Goal: Information Seeking & Learning: Compare options

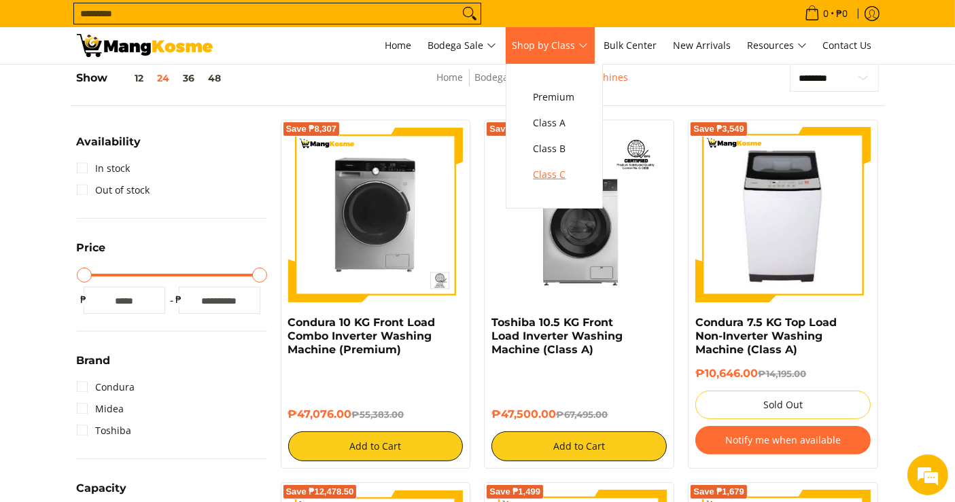
click at [563, 174] on span "Class C" at bounding box center [554, 175] width 41 height 17
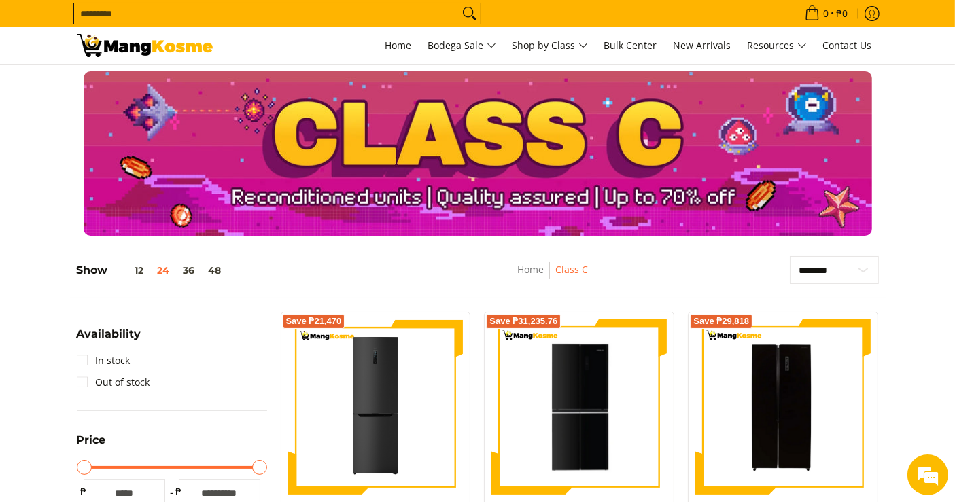
click at [404, 7] on input "Search..." at bounding box center [266, 13] width 385 height 20
paste input "**********"
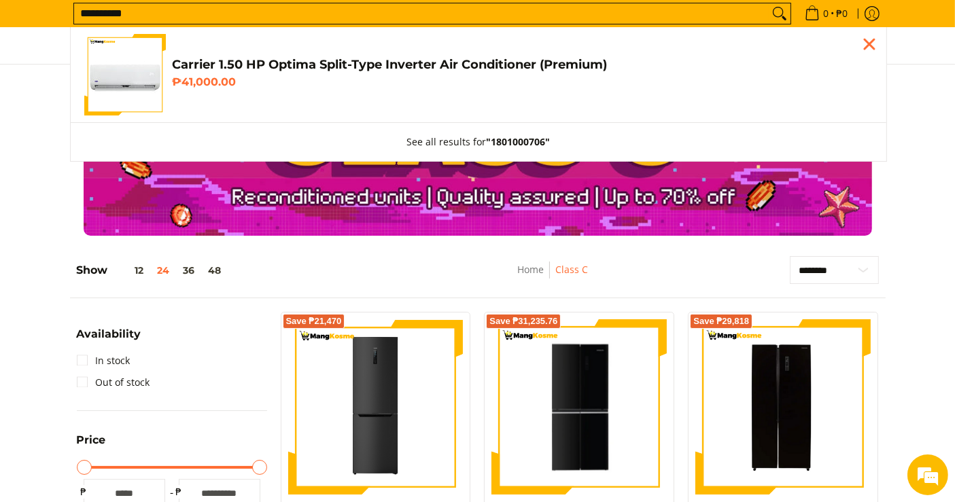
click at [471, 14] on input "**********" at bounding box center [421, 13] width 695 height 20
type input "**********"
click at [268, 56] on link "Carrier 1.50 HP Optima Split-Type Inverter Air Conditioner (Premium) ₱41,000.00" at bounding box center [478, 75] width 789 height 82
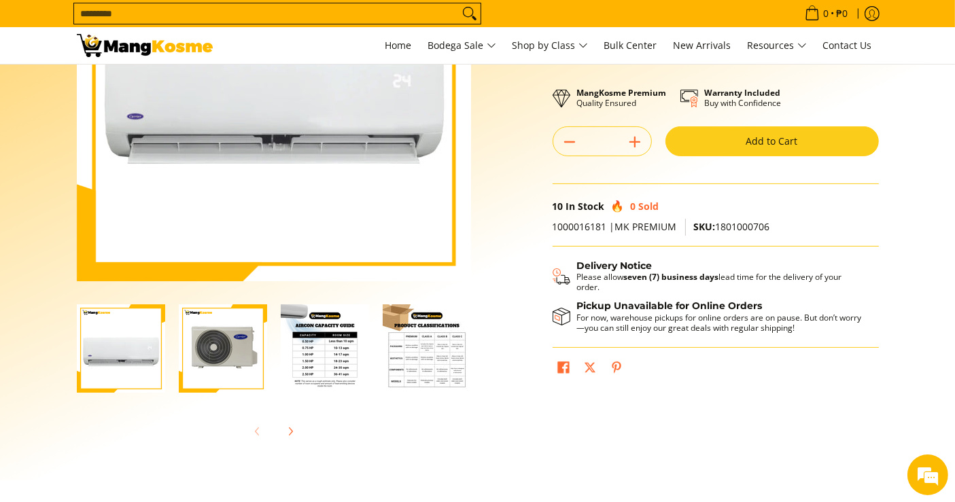
scroll to position [230, 0]
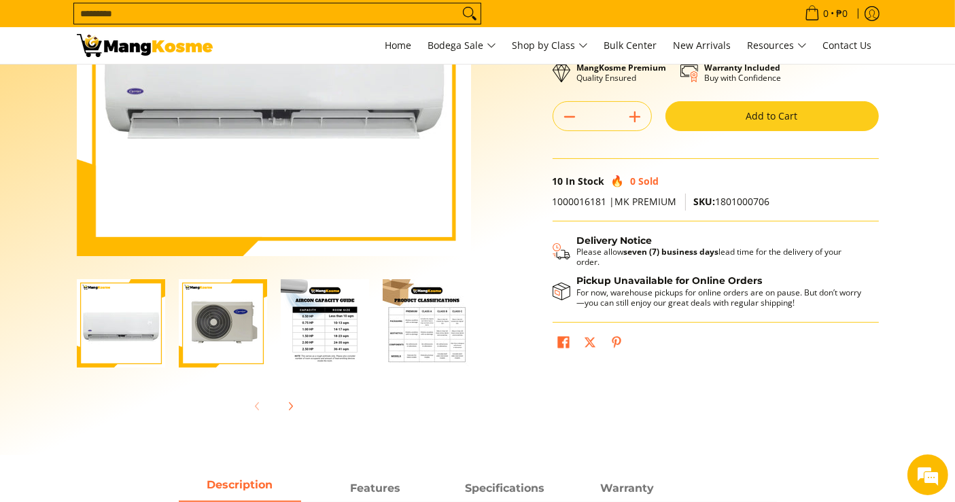
click at [225, 323] on img "Carrier 1.50 HP Optima Split-Type Inverter Air Conditioner (Premium)-2" at bounding box center [223, 323] width 88 height 88
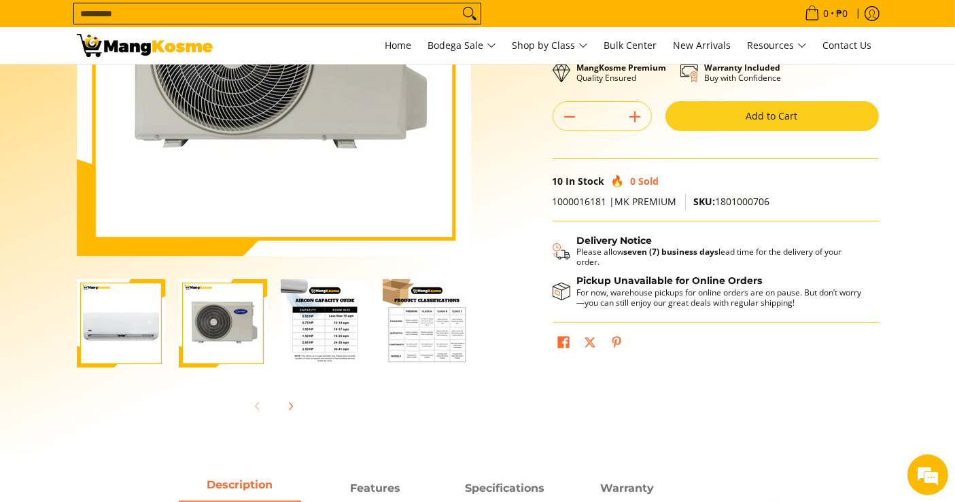
click at [225, 326] on img "Carrier 1.50 HP Optima Split-Type Inverter Air Conditioner (Premium)-2" at bounding box center [223, 323] width 88 height 88
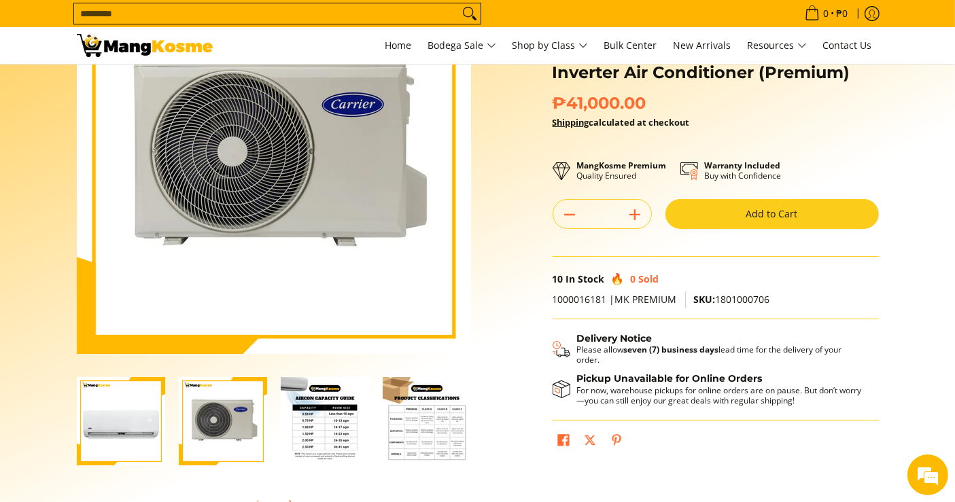
scroll to position [136, 0]
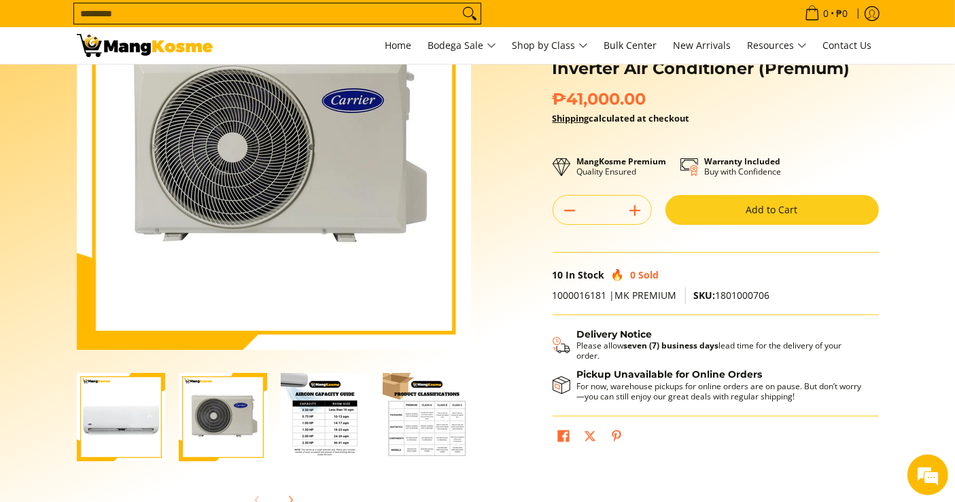
click at [530, 345] on div "Skip to Main Content Enable zoom Disable zoom Enable zoom Disable zoom Enable z…" at bounding box center [478, 246] width 816 height 580
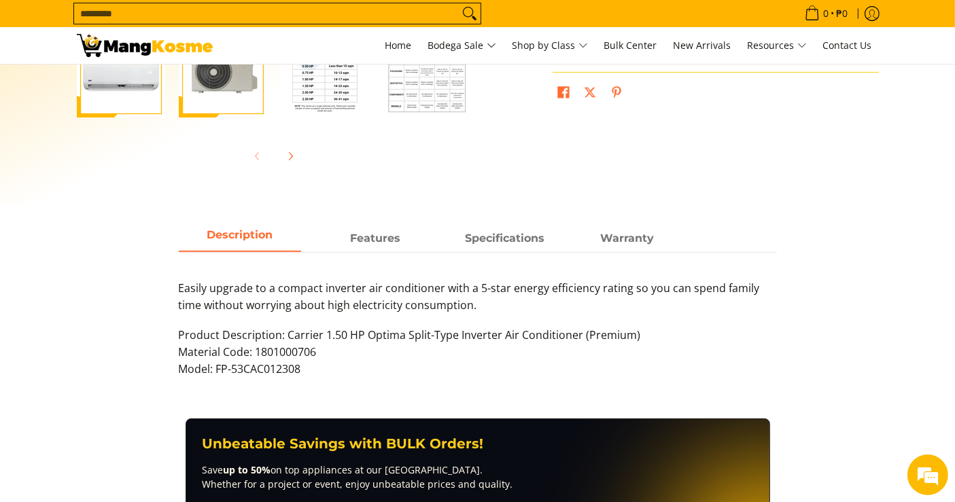
scroll to position [519, 0]
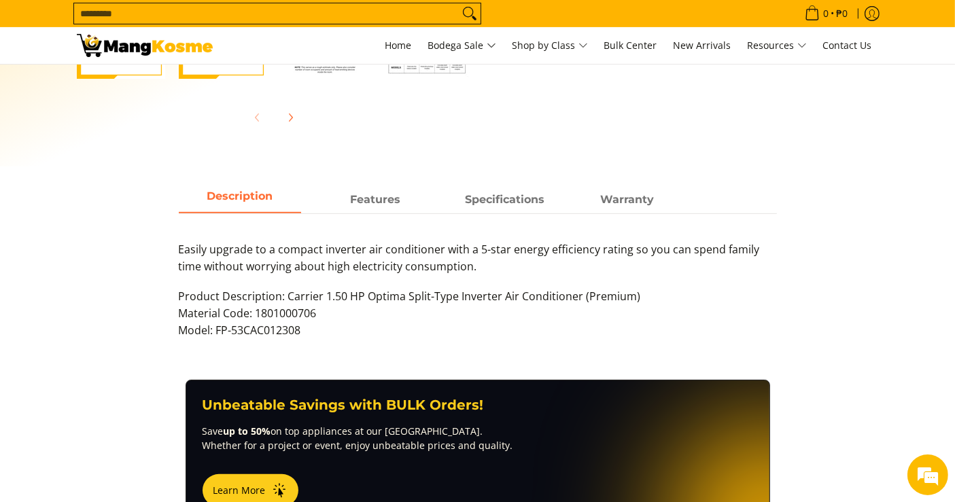
click at [376, 180] on main "Skip to Main Content Enable zoom Disable zoom Enable zoom Disable zoom Enable z…" at bounding box center [477, 176] width 955 height 1260
click at [373, 200] on strong "Features" at bounding box center [376, 196] width 50 height 13
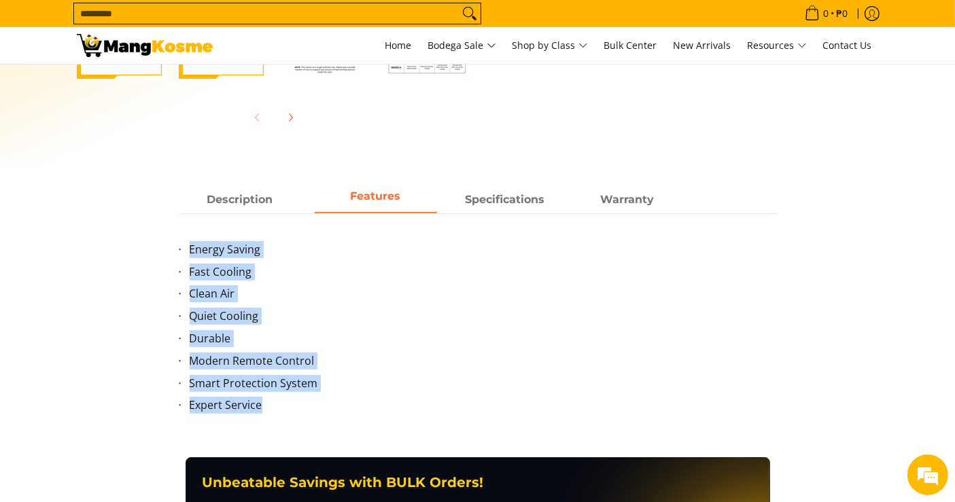
drag, startPoint x: 188, startPoint y: 247, endPoint x: 288, endPoint y: 430, distance: 208.4
click at [288, 430] on div "Description Features Specifications Warranty Easily upgrade to a compact invert…" at bounding box center [478, 322] width 830 height 271
copy ul "Energy Saving Fast Cooling Clean Air Quiet Cooling Durable Modern Remote Contro…"
click at [490, 195] on strong "Specifications" at bounding box center [505, 196] width 80 height 13
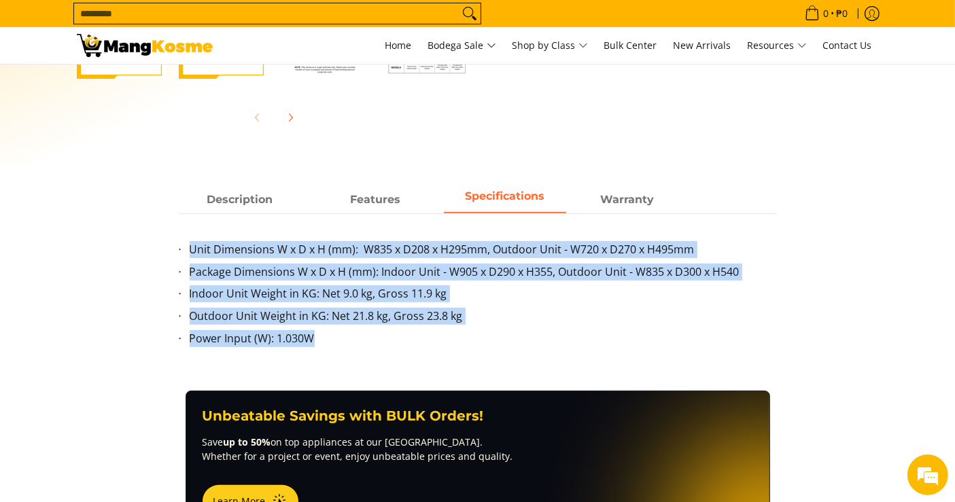
drag, startPoint x: 332, startPoint y: 340, endPoint x: 175, endPoint y: 252, distance: 180.2
click at [175, 252] on div "Description Features Specifications Warranty Easily upgrade to a compact invert…" at bounding box center [478, 275] width 612 height 177
copy ul "Unit Dimensions W x D x H (mm): W835 x D208 x H295mm, Outdoor Unit - W720 x D27…"
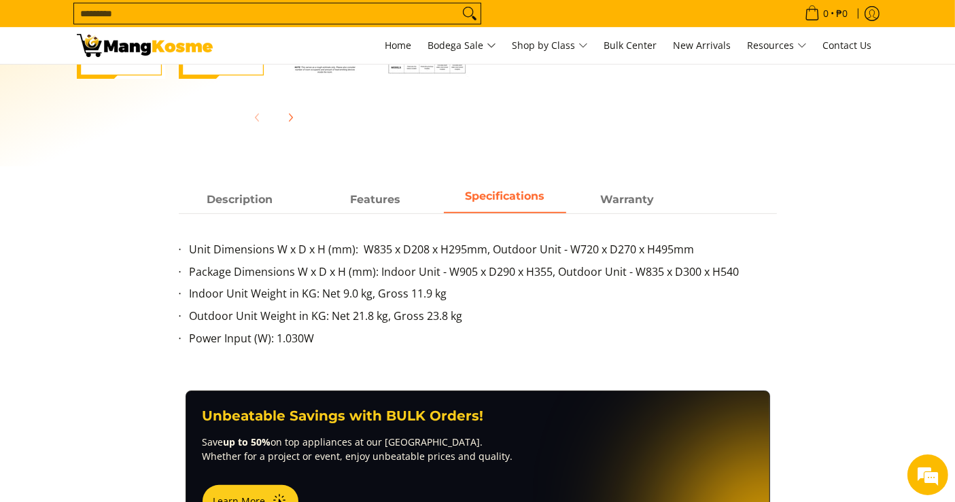
click at [498, 16] on predictive-search "Search..." at bounding box center [432, 13] width 718 height 27
click at [429, 12] on input "Search..." at bounding box center [266, 13] width 385 height 20
paste input "**********"
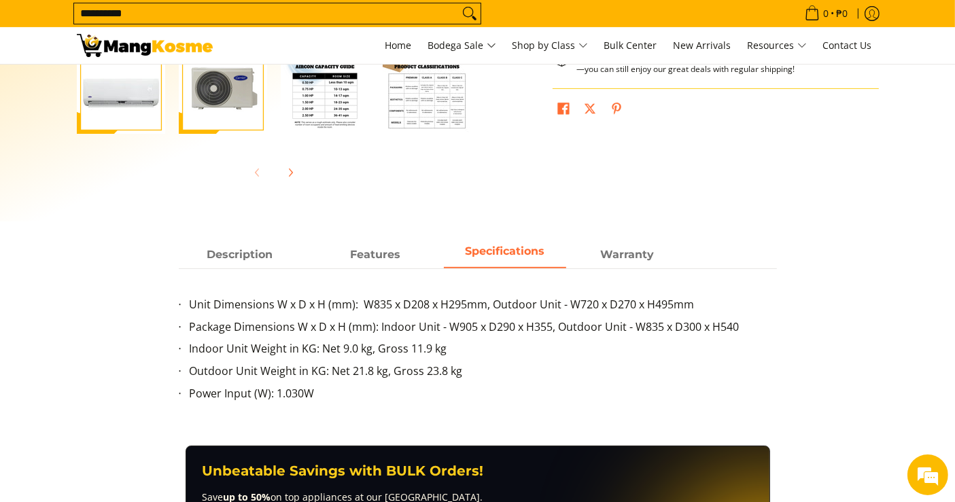
scroll to position [461, 0]
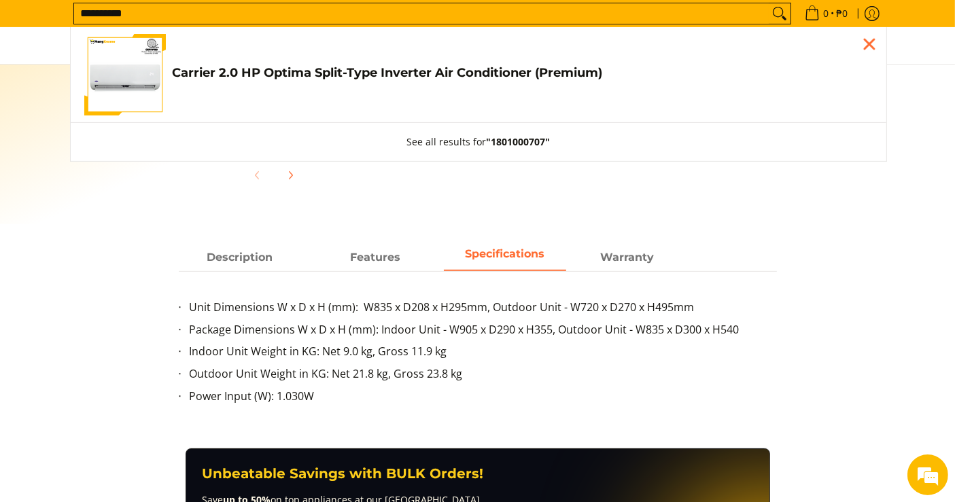
type input "**********"
click at [330, 80] on span "Carrier 2.0 HP Optima Split-Type Inverter Air Conditioner (Premium) ₱44,370.00 …" at bounding box center [523, 74] width 700 height 19
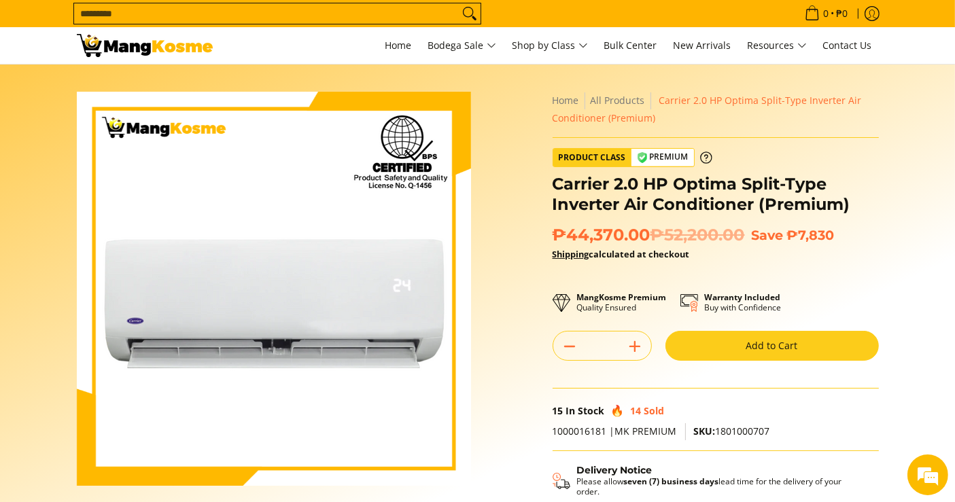
click at [911, 222] on section "Skip to Main Content Enable zoom Disable zoom Enable zoom Disable zoom Enable z…" at bounding box center [477, 375] width 955 height 621
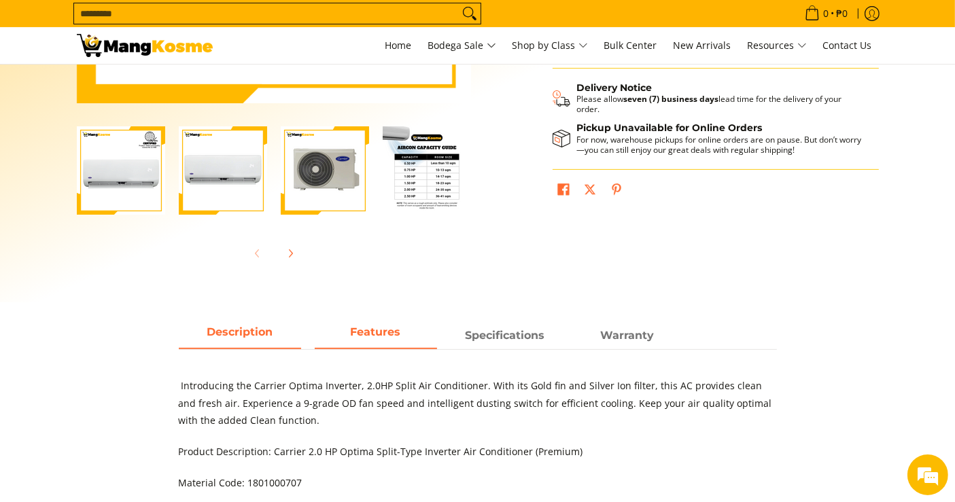
click at [386, 337] on strong "Features" at bounding box center [376, 332] width 50 height 13
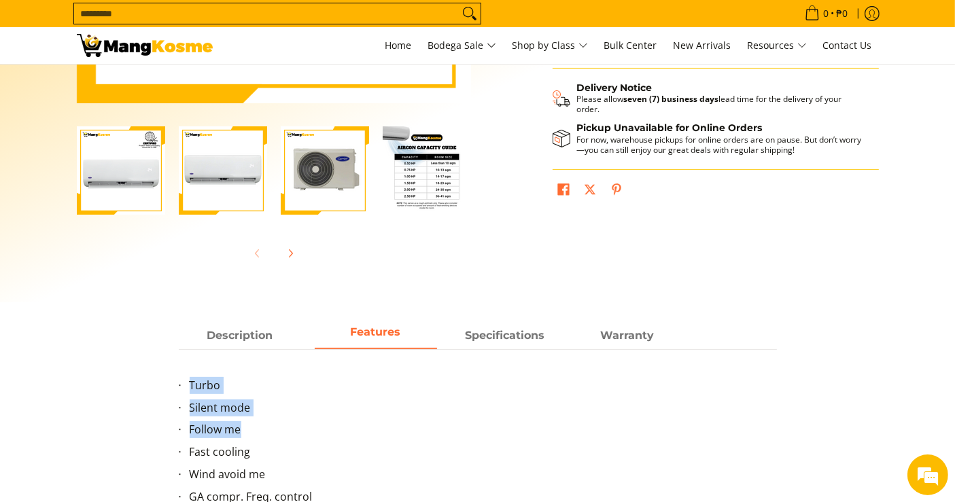
drag, startPoint x: 189, startPoint y: 377, endPoint x: 296, endPoint y: 424, distance: 116.3
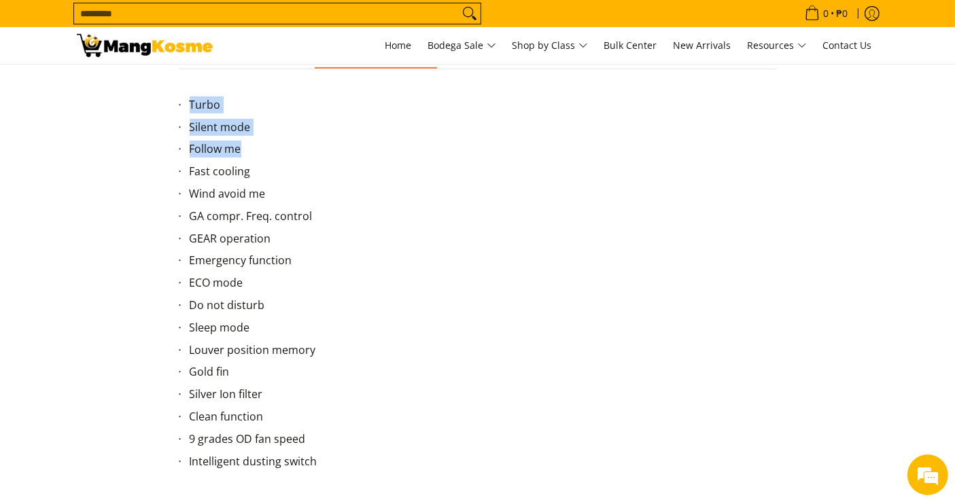
scroll to position [685, 0]
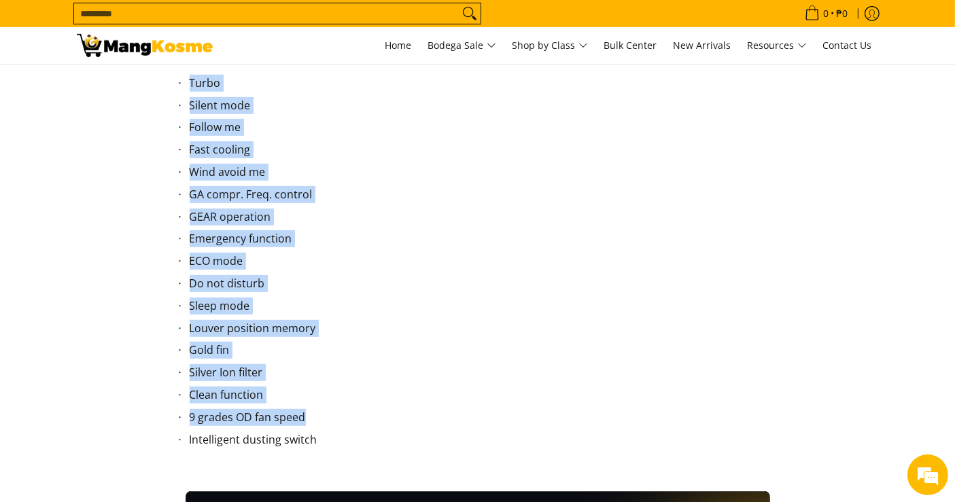
click at [374, 427] on li "9 grades OD fan speed" at bounding box center [483, 420] width 587 height 22
click at [364, 446] on li "Intelligent dusting switch" at bounding box center [483, 443] width 587 height 22
copy ul "Turbo Silent mode Follow me Fast cooling Wind avoid me GA compr. Freq. control …"
click at [951, 196] on section "Description Features Specifications Warranty Introducing the Carrier Optima Inv…" at bounding box center [477, 256] width 955 height 472
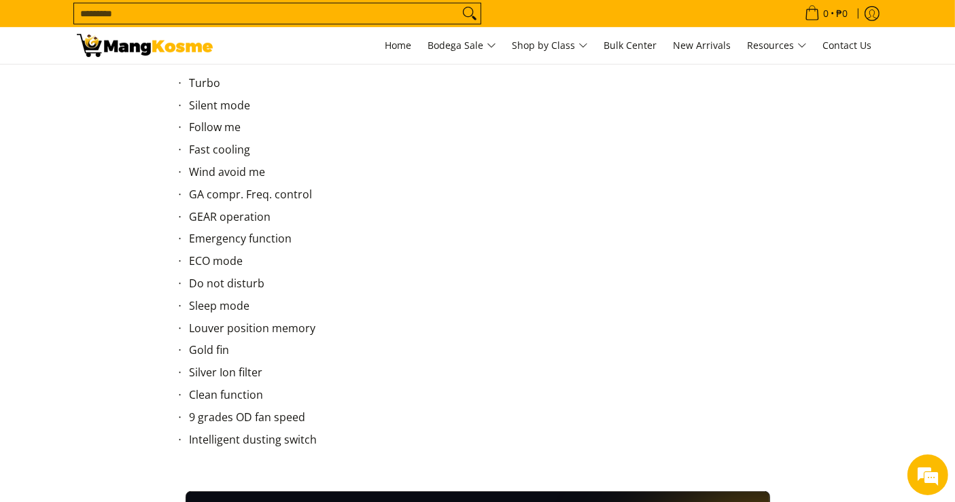
scroll to position [592, 0]
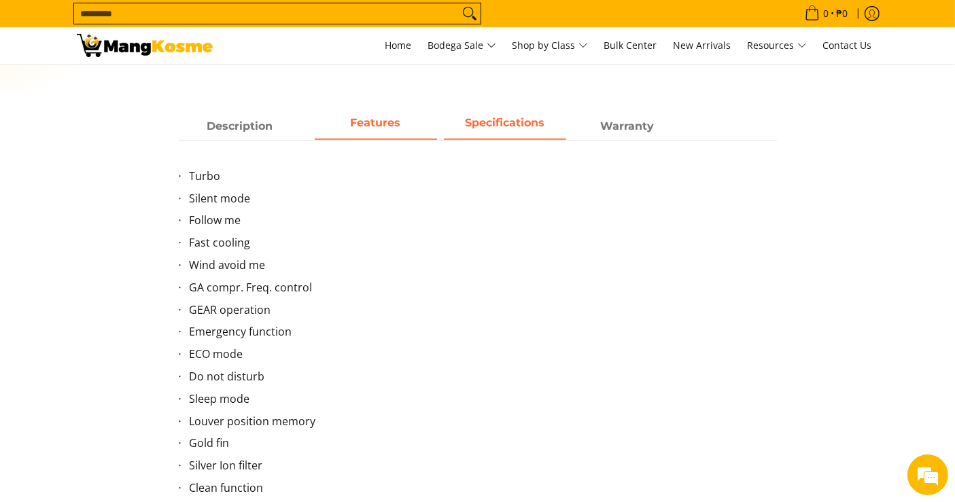
click at [518, 135] on span "Specifications" at bounding box center [505, 126] width 122 height 24
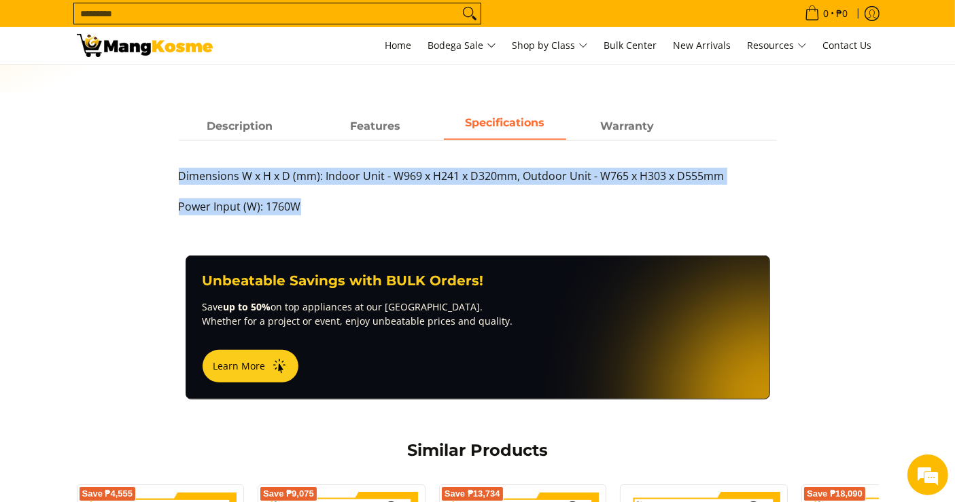
drag, startPoint x: 307, startPoint y: 201, endPoint x: 175, endPoint y: 176, distance: 133.5
click at [175, 176] on div "Description Features Specifications Warranty Introducing the Carrier Optima Inv…" at bounding box center [478, 172] width 612 height 116
copy div "Dimensions W x H x D (mm): Indoor Unit - W969 x H241 x D320mm, Outdoor Unit - W…"
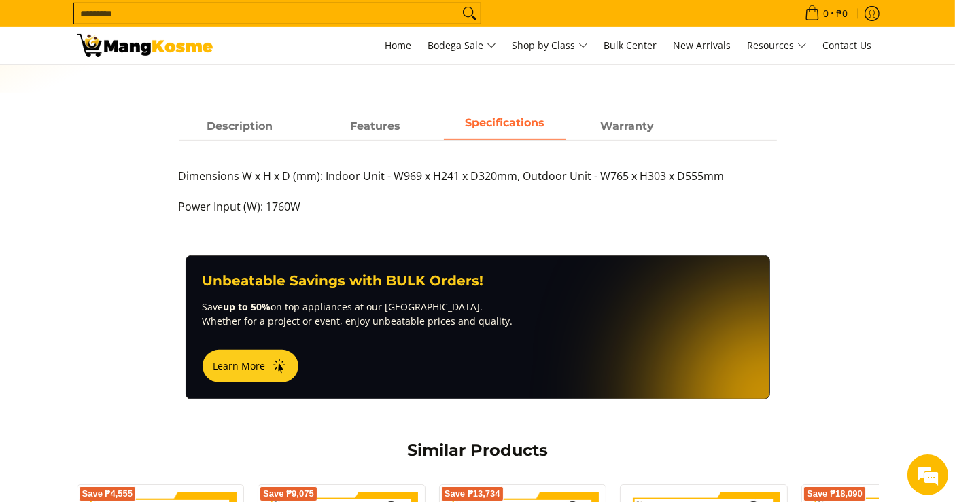
click at [411, 11] on input "Search..." at bounding box center [266, 13] width 385 height 20
paste input "**********"
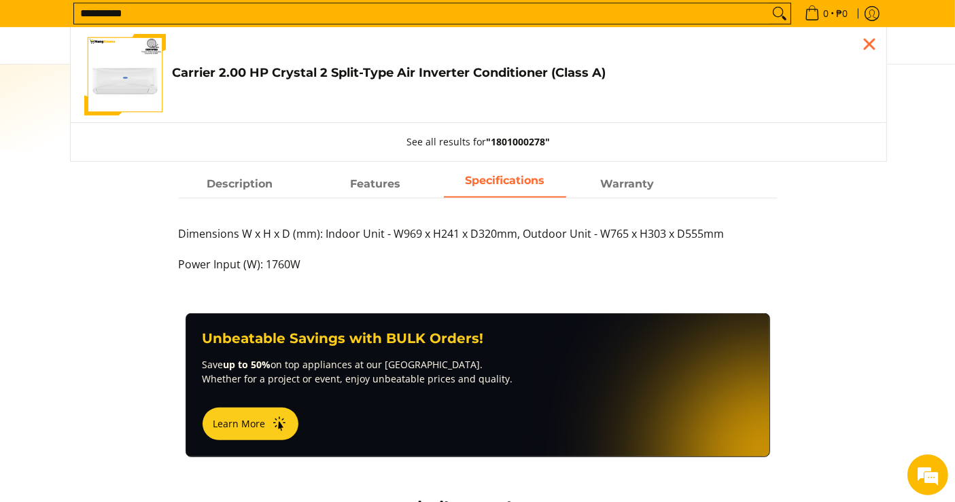
type input "**********"
click at [367, 76] on h4 "Carrier 2.00 HP Crystal 2 Split-Type Air Inverter Conditioner (Class A)" at bounding box center [523, 73] width 700 height 16
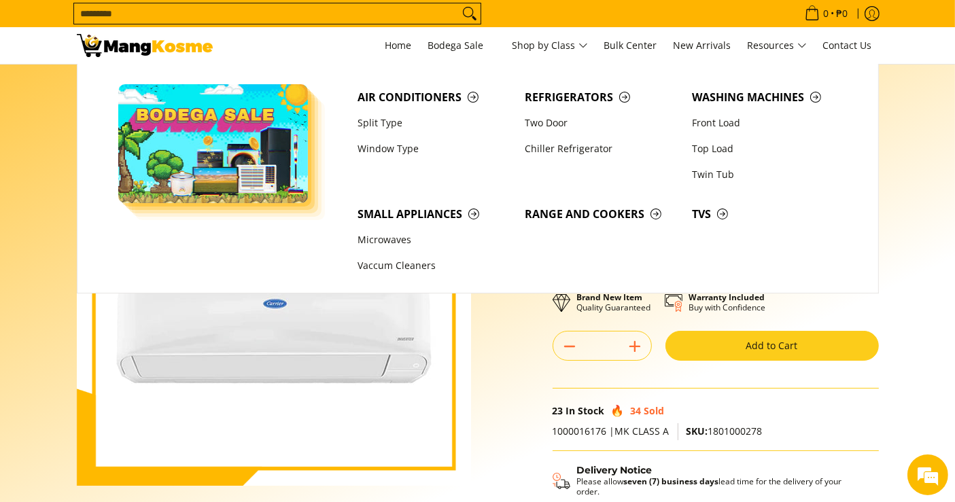
click at [435, 23] on input "Search..." at bounding box center [266, 13] width 385 height 20
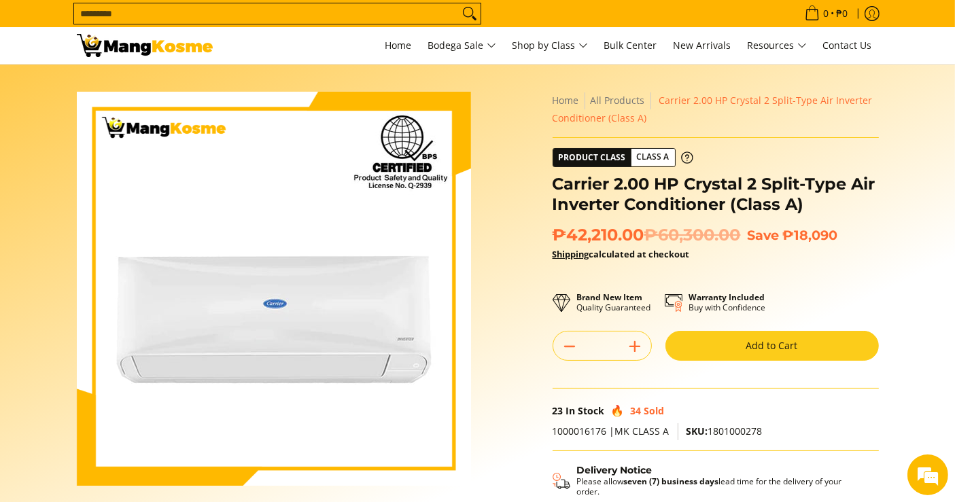
click at [434, 8] on input "Search..." at bounding box center [266, 13] width 385 height 20
paste input "**********"
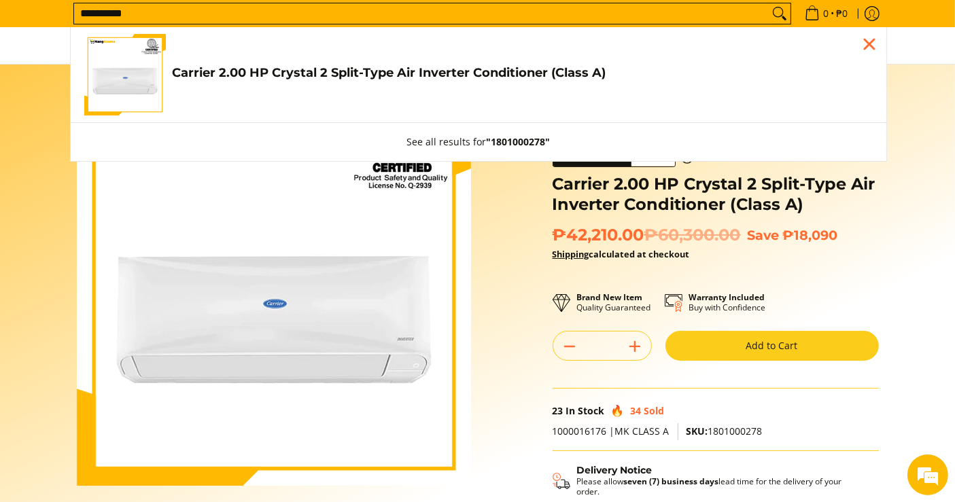
type input "**********"
click at [347, 80] on span "Carrier 2.00 HP Crystal 2 Split-Type Air Inverter Conditioner (Class A) ₱42,210…" at bounding box center [523, 74] width 700 height 19
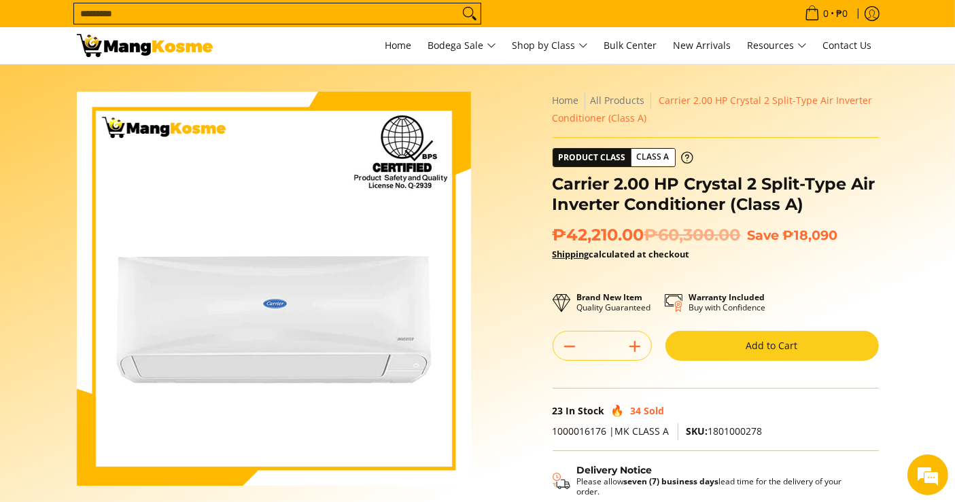
click at [370, 14] on input "Search..." at bounding box center [266, 13] width 385 height 20
paste input "**********"
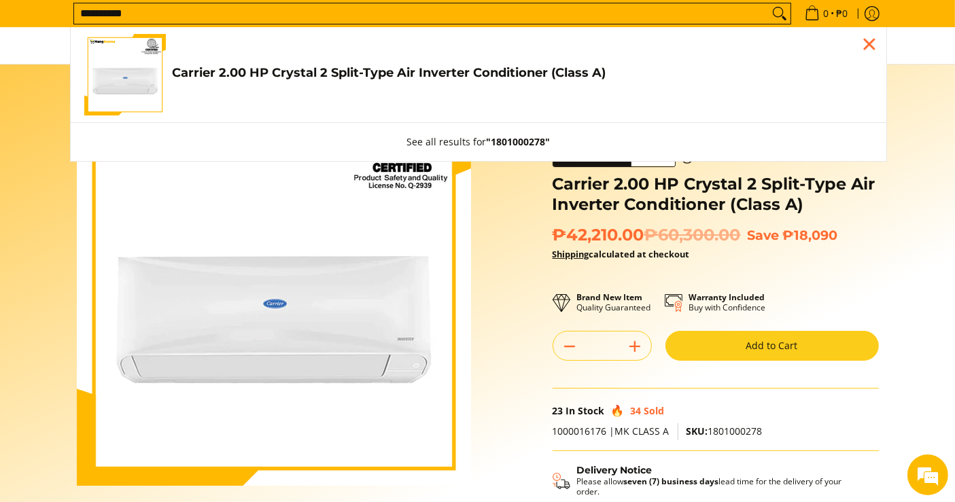
type input "**********"
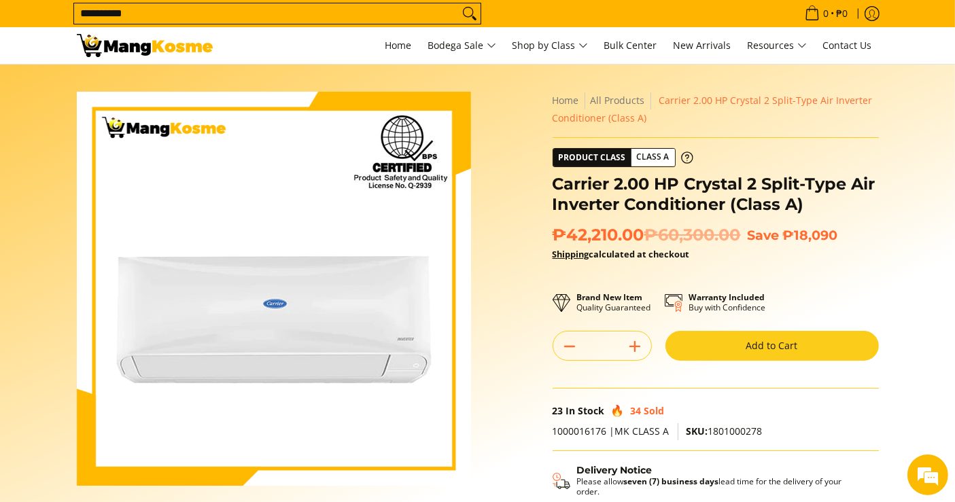
click at [836, 306] on div "Brand New Item Quality Guaranteed Warranty Included Buy with Confidence" at bounding box center [716, 303] width 326 height 29
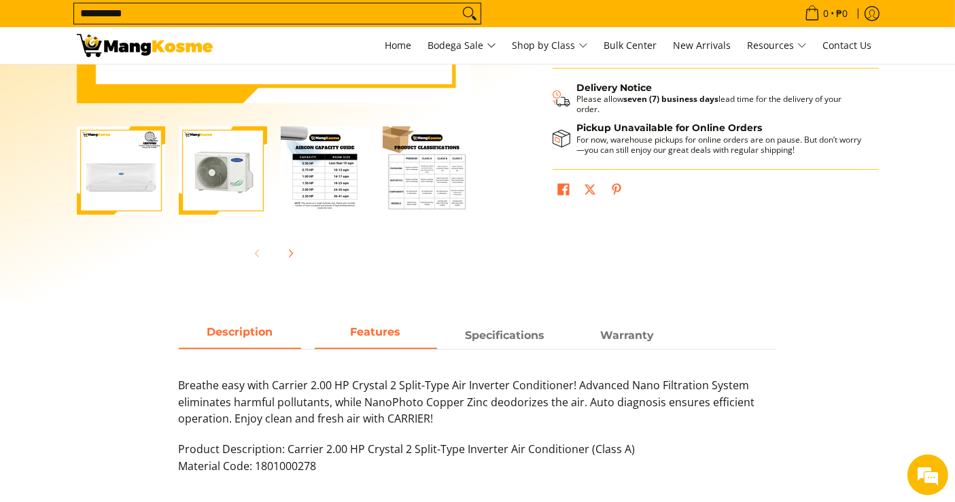
click at [349, 332] on span "Features" at bounding box center [376, 336] width 122 height 24
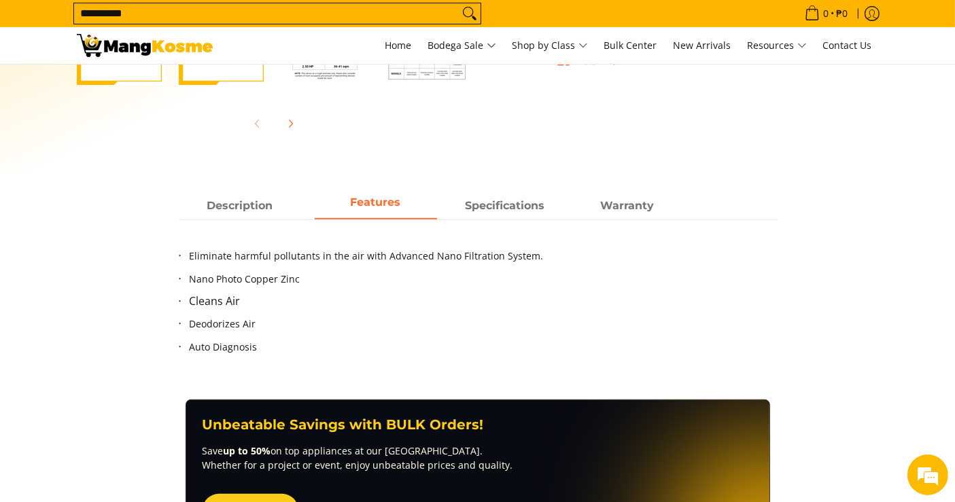
scroll to position [516, 0]
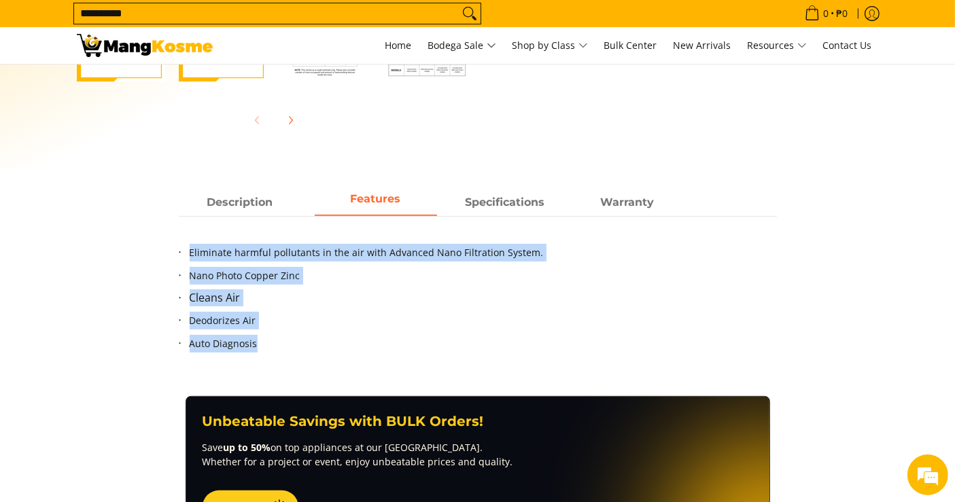
drag, startPoint x: 259, startPoint y: 338, endPoint x: 182, endPoint y: 265, distance: 106.3
click at [182, 265] on ul "Eliminate harmful pollutants in the air with Advanced Nano Filtration System. N…" at bounding box center [478, 306] width 598 height 125
copy ul "Eliminate harmful pollutants in the air with Advanced Nano Filtration System. N…"
click at [486, 206] on span "Specifications" at bounding box center [505, 202] width 122 height 24
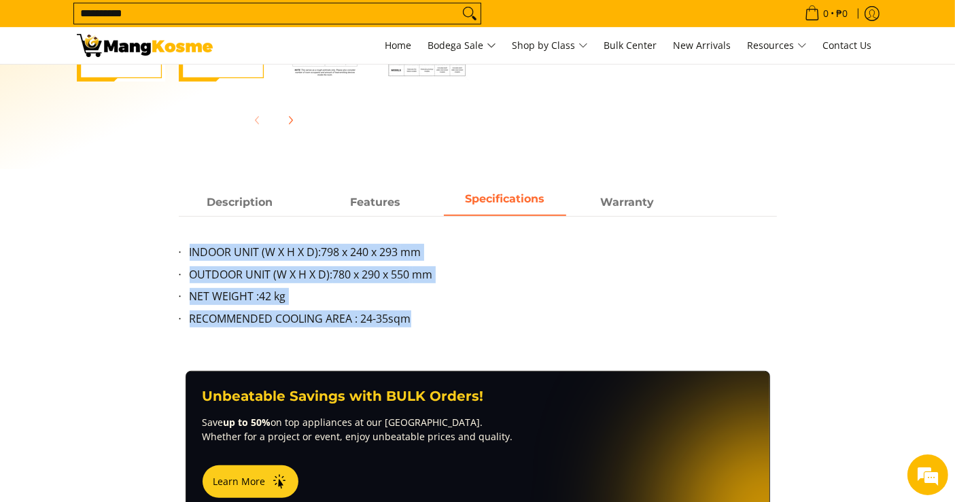
drag, startPoint x: 369, startPoint y: 315, endPoint x: 190, endPoint y: 247, distance: 191.7
click at [190, 247] on ul "INDOOR UNIT (W X H X D): 798 x 240 x 293 mm OUTDOOR UNIT (W X H X D): 780 x 290…" at bounding box center [478, 294] width 598 height 100
copy ul "INDOOR UNIT (W X H X D): 798 x 240 x 293 mm OUTDOOR UNIT (W X H X D): 780 x 290…"
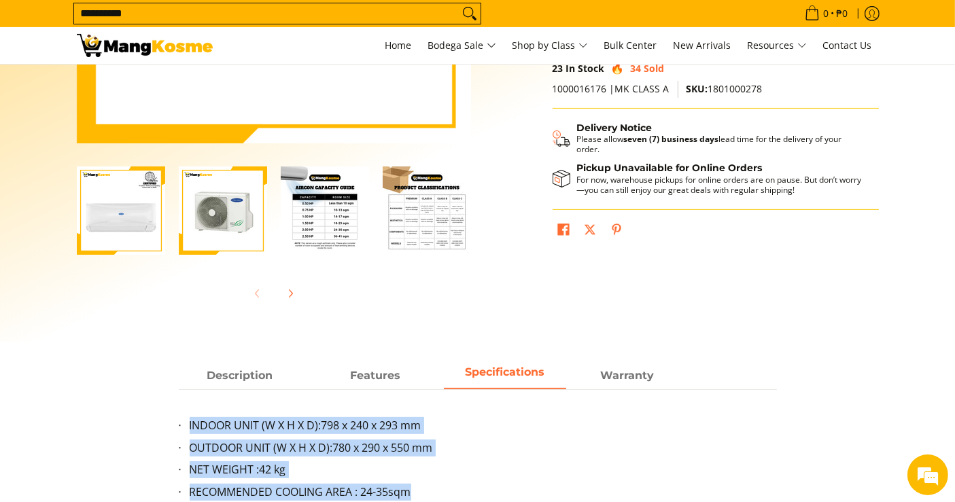
scroll to position [62, 0]
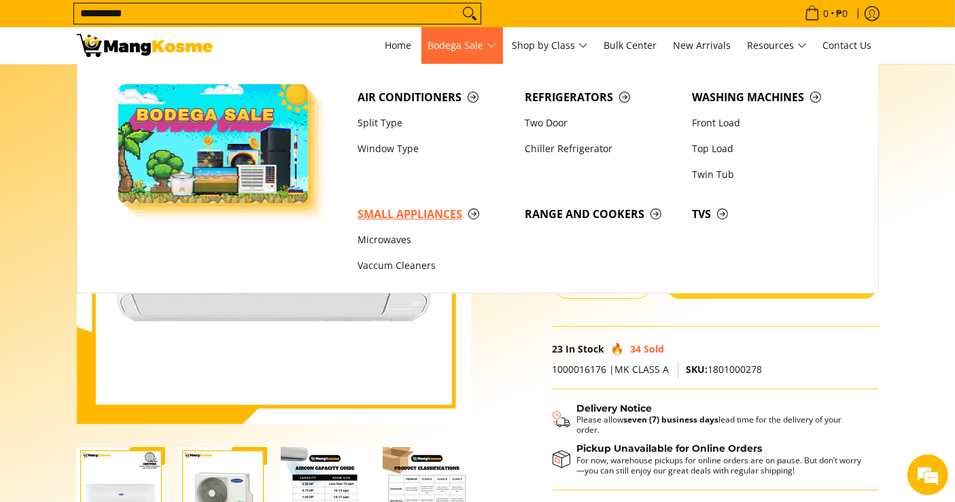
click at [428, 220] on span "Small Appliances" at bounding box center [435, 214] width 154 height 17
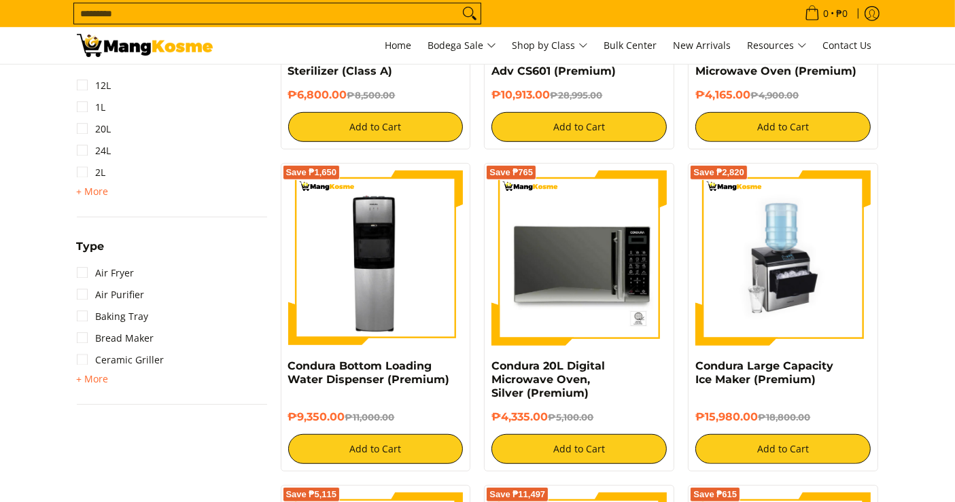
scroll to position [540, 0]
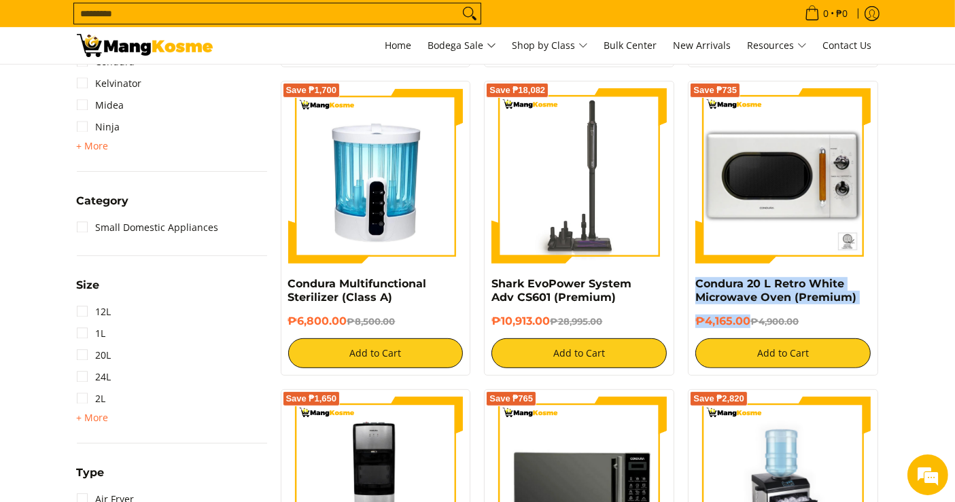
drag, startPoint x: 751, startPoint y: 318, endPoint x: 689, endPoint y: 282, distance: 71.6
click at [689, 282] on div "Save ₱735 Condura 20 L Retro White Microwave Oven (Premium) ₱4,165.00 ₱4,900.00…" at bounding box center [783, 228] width 190 height 295
copy div "Condura 20 L Retro White Microwave Oven (Premium) ₱4,165.00"
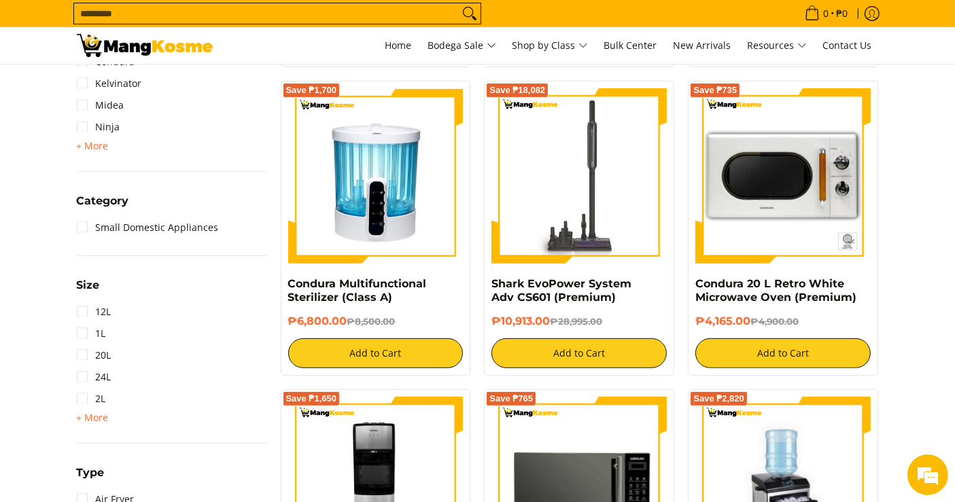
click at [426, 10] on input "Search..." at bounding box center [266, 13] width 385 height 20
paste input "**********"
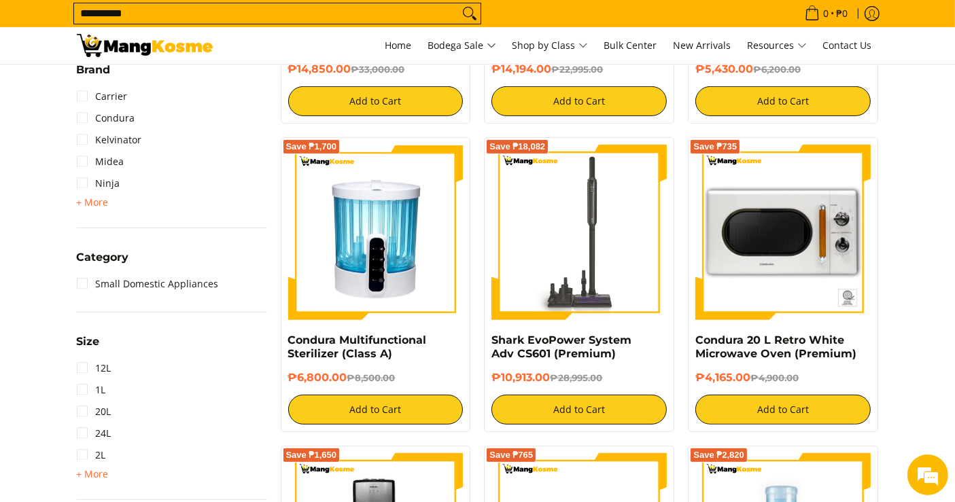
scroll to position [481, 0]
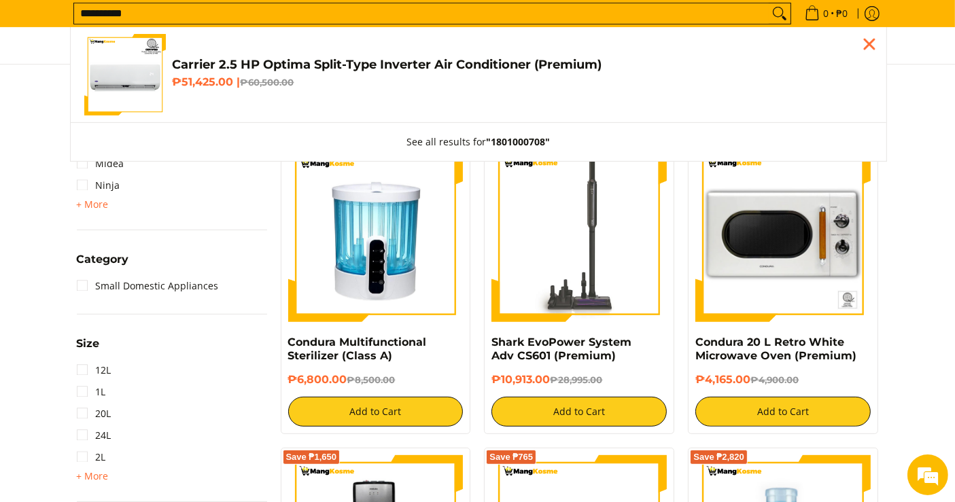
type input "**********"
click at [415, 69] on h4 "Carrier 2.5 HP Optima Split-Type Inverter Air Conditioner (Premium)" at bounding box center [523, 65] width 700 height 16
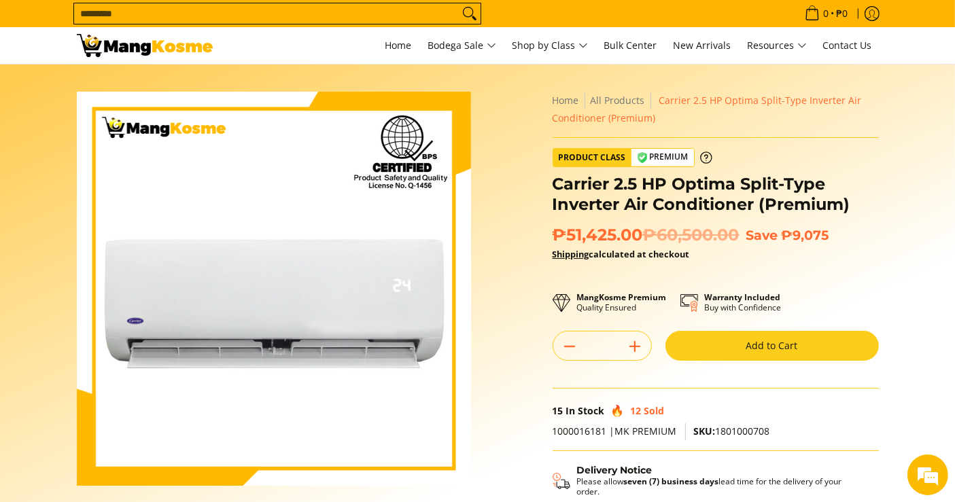
click at [600, 192] on h1 "Carrier 2.5 HP Optima Split-Type Inverter Air Conditioner (Premium)" at bounding box center [716, 194] width 326 height 41
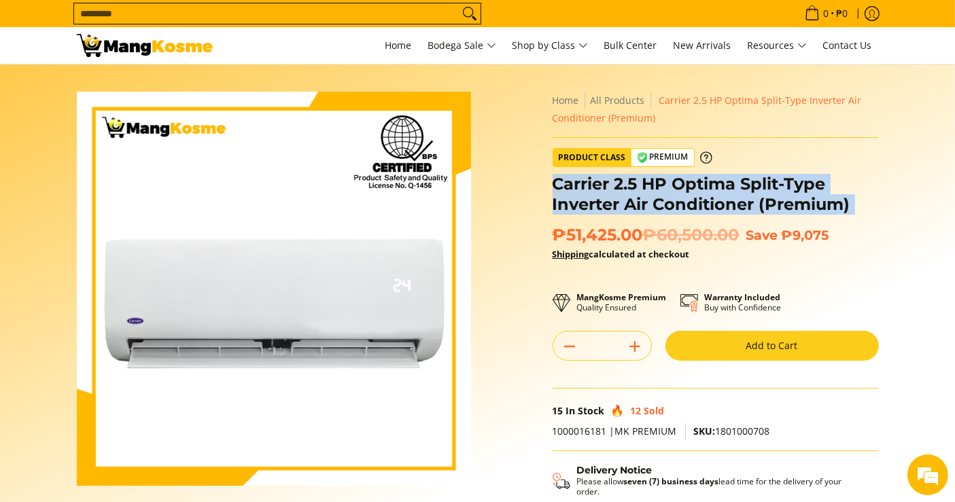
click at [600, 192] on h1 "Carrier 2.5 HP Optima Split-Type Inverter Air Conditioner (Premium)" at bounding box center [716, 194] width 326 height 41
click at [575, 193] on h1 "Carrier 2.5 HP Optima Split-Type Inverter Air Conditioner (Premium)" at bounding box center [716, 194] width 326 height 41
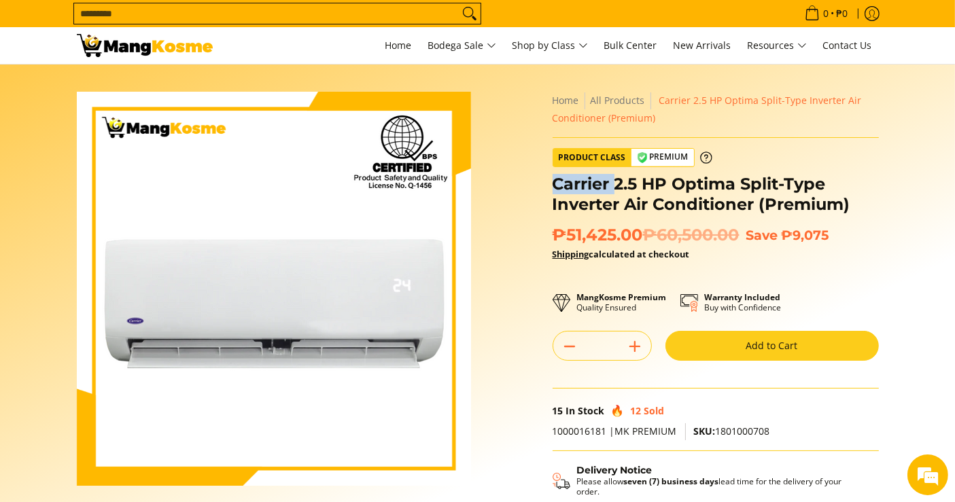
click at [575, 193] on h1 "Carrier 2.5 HP Optima Split-Type Inverter Air Conditioner (Premium)" at bounding box center [716, 194] width 326 height 41
click at [566, 182] on h1 "Carrier 2.5 HP Optima Split-Type Inverter Air Conditioner (Premium)" at bounding box center [716, 194] width 326 height 41
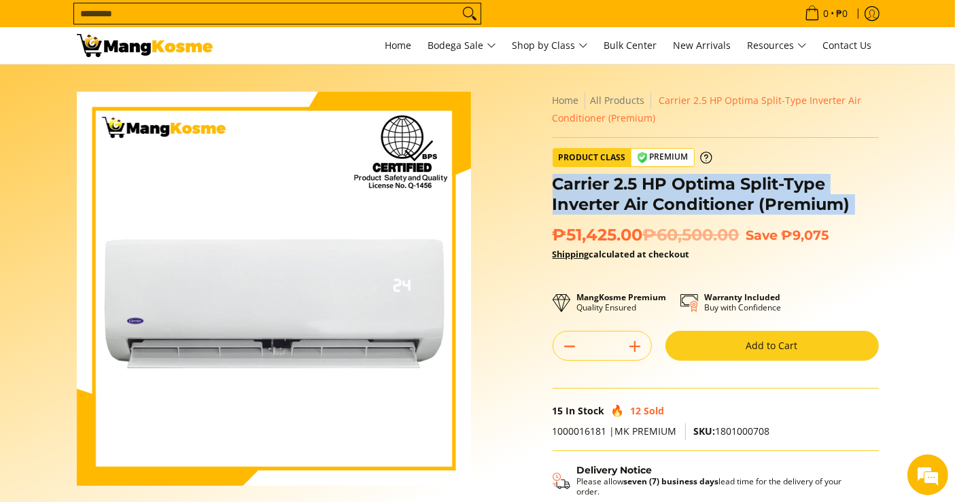
click at [566, 182] on h1 "Carrier 2.5 HP Optima Split-Type Inverter Air Conditioner (Premium)" at bounding box center [716, 194] width 326 height 41
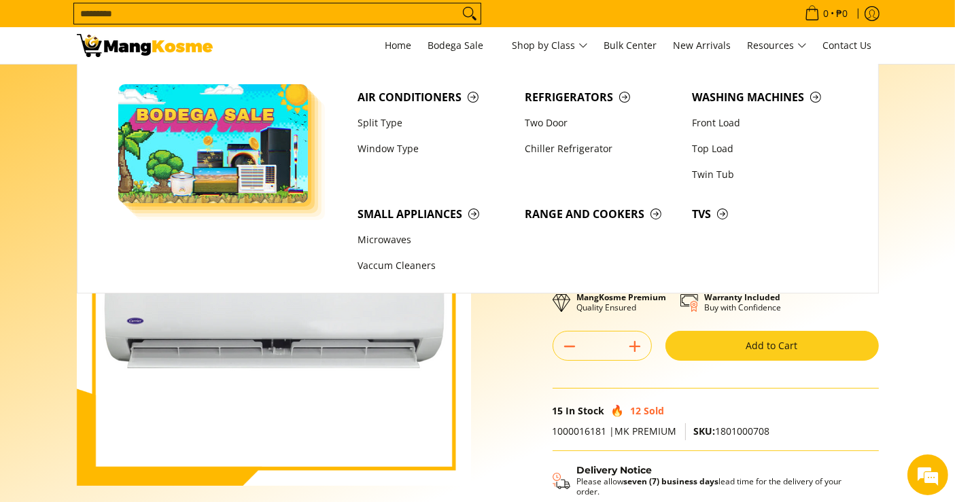
click at [925, 260] on section "Skip to Main Content Enable zoom Disable zoom Enable zoom Disable zoom Enable z…" at bounding box center [477, 375] width 955 height 621
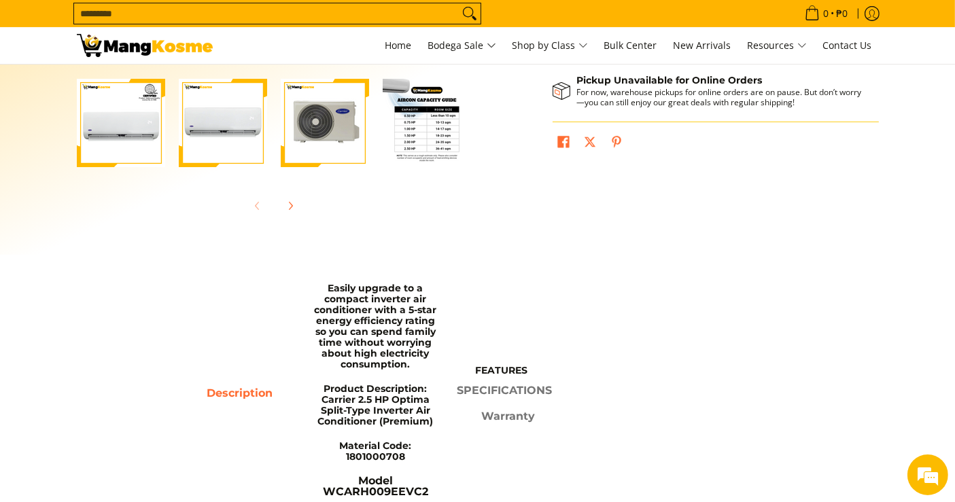
scroll to position [457, 0]
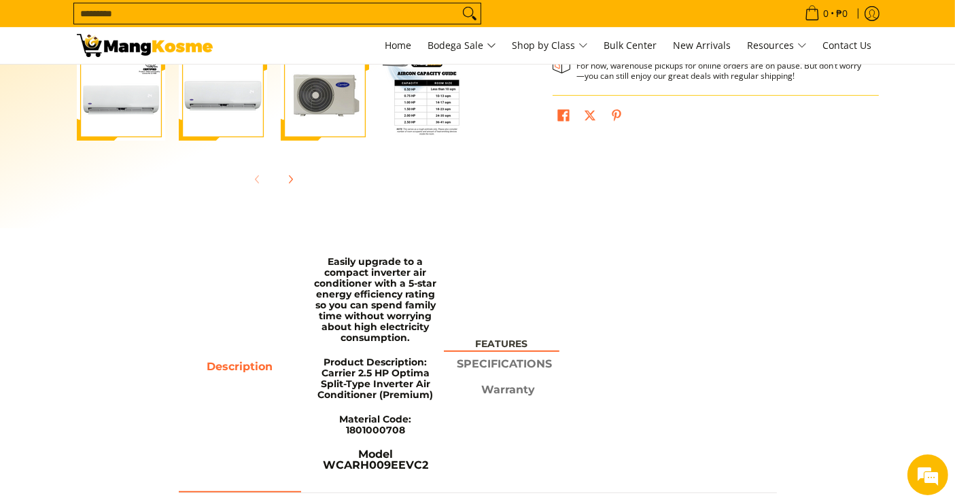
click at [504, 351] on strong "FEATURES" at bounding box center [502, 345] width 116 height 12
click at [499, 345] on strong "FEATURES" at bounding box center [502, 345] width 116 height 12
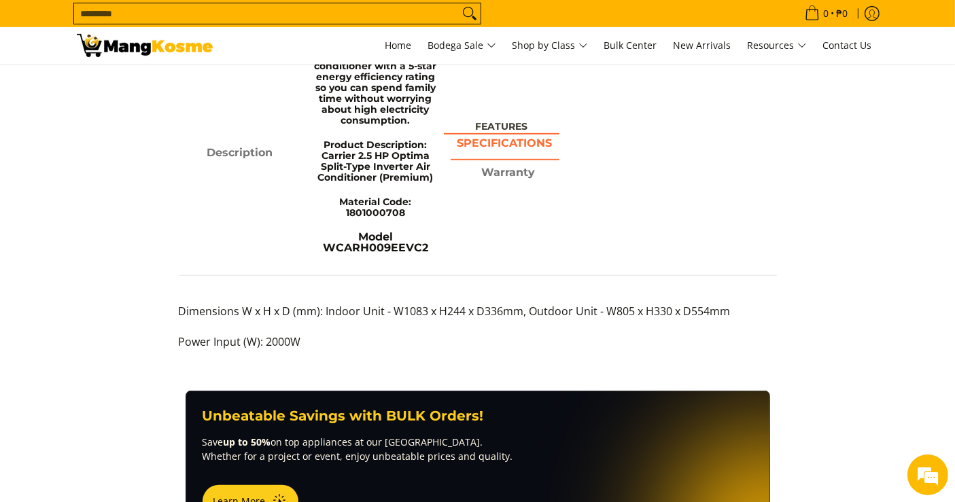
scroll to position [674, 0]
click at [513, 150] on strong "SPECIFICATIONS" at bounding box center [505, 143] width 95 height 13
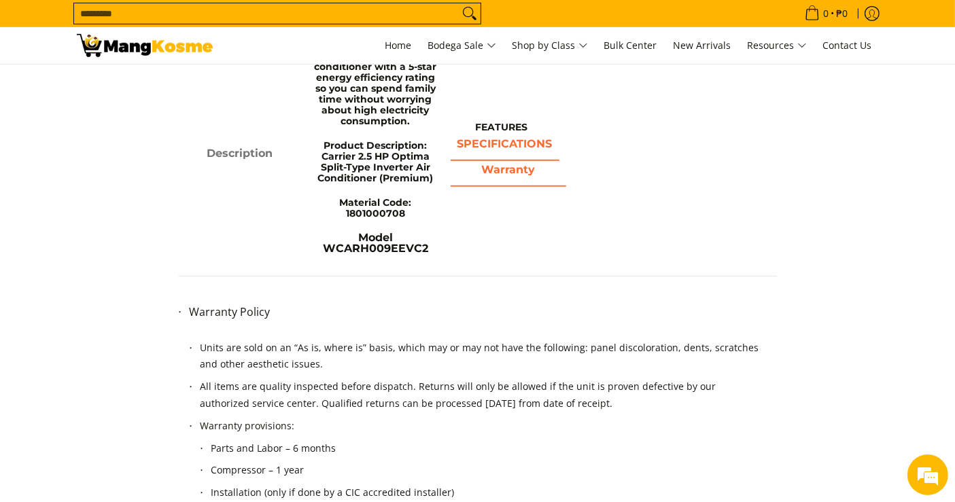
click at [511, 174] on strong "Warranty" at bounding box center [508, 169] width 54 height 13
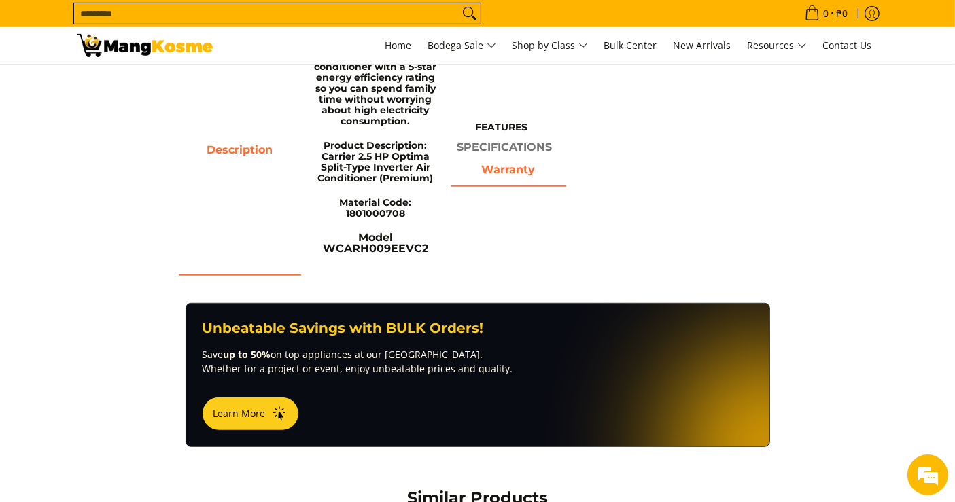
click at [252, 154] on span "Description" at bounding box center [240, 153] width 122 height 24
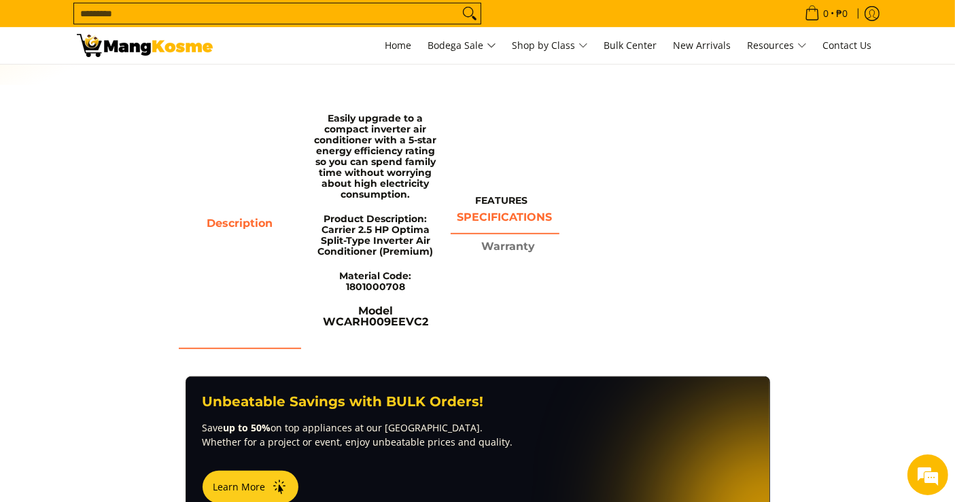
scroll to position [601, 0]
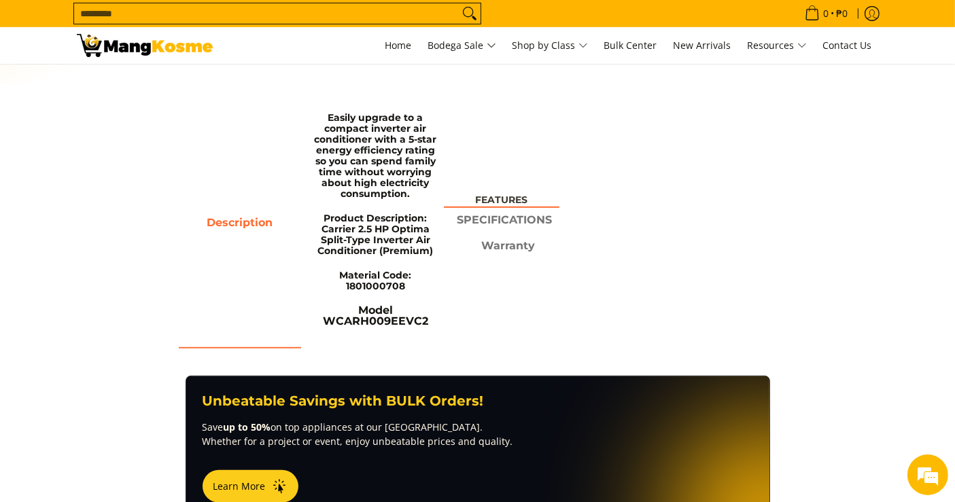
click at [502, 202] on strong "FEATURES" at bounding box center [502, 200] width 116 height 12
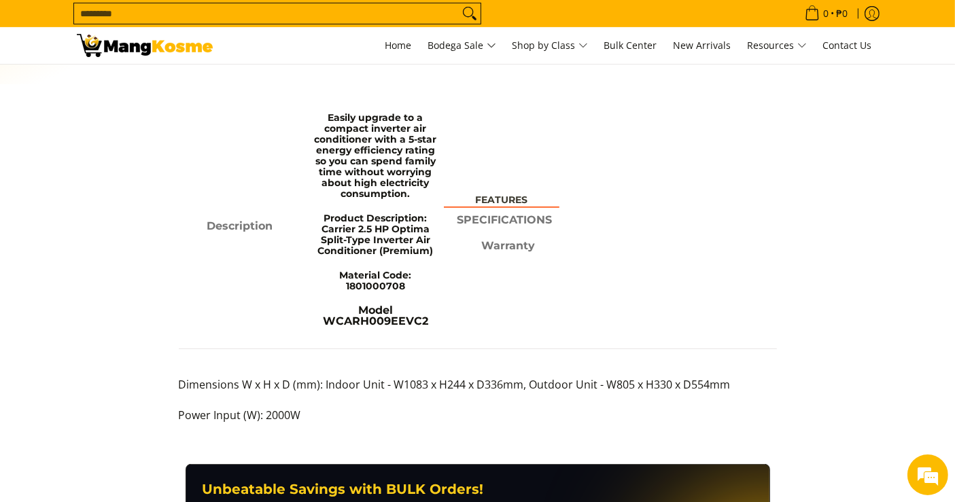
click at [502, 202] on strong "FEATURES" at bounding box center [502, 200] width 116 height 12
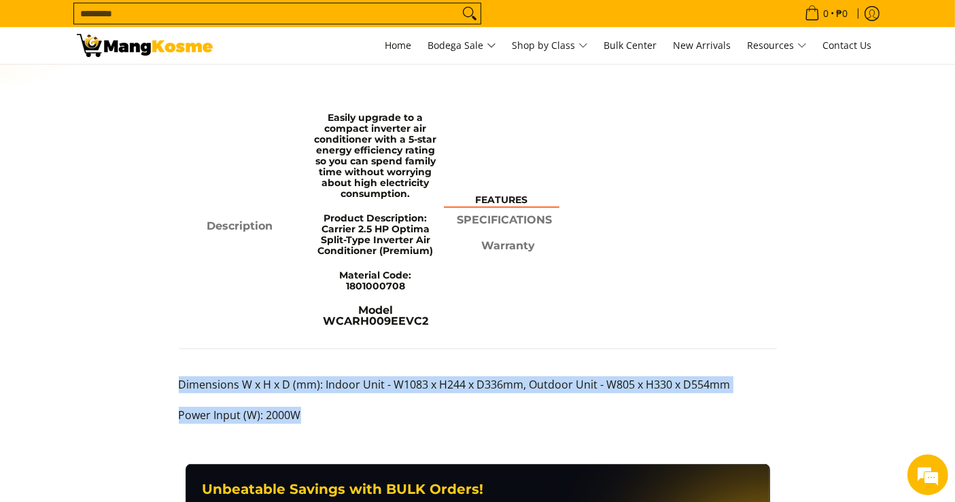
drag, startPoint x: 307, startPoint y: 420, endPoint x: 173, endPoint y: 393, distance: 136.7
click at [173, 393] on div "Description Easily upgrade to a compact inverter air conditioner with a 5-star …" at bounding box center [478, 271] width 612 height 333
copy div "Dimensions W x H x D (mm): Indoor Unit - W1083 x H244 x D336mm, Outdoor Unit - …"
click at [483, 222] on strong "SPECIFICATIONS" at bounding box center [505, 216] width 95 height 13
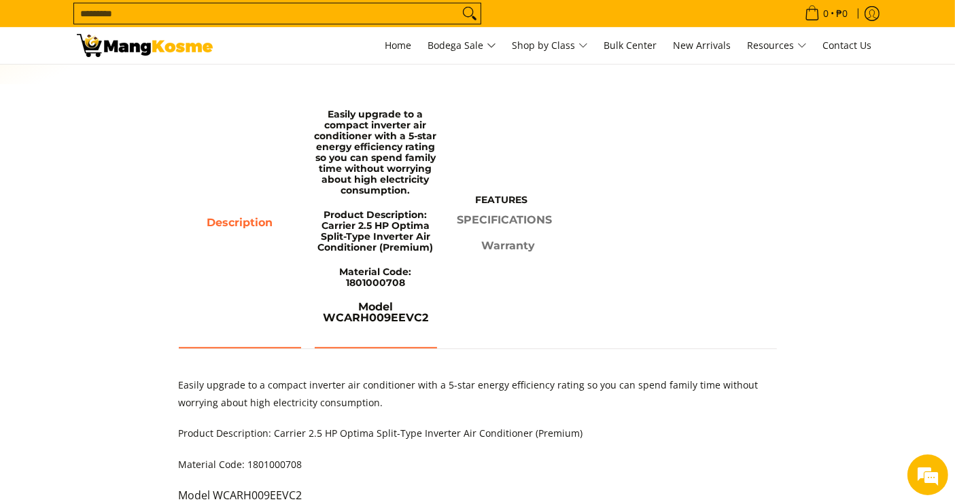
drag, startPoint x: 355, startPoint y: 224, endPoint x: 357, endPoint y: 233, distance: 9.7
click at [357, 232] on span "Easily upgrade to a compact inverter air conditioner with a 5-star energy effic…" at bounding box center [376, 226] width 122 height 242
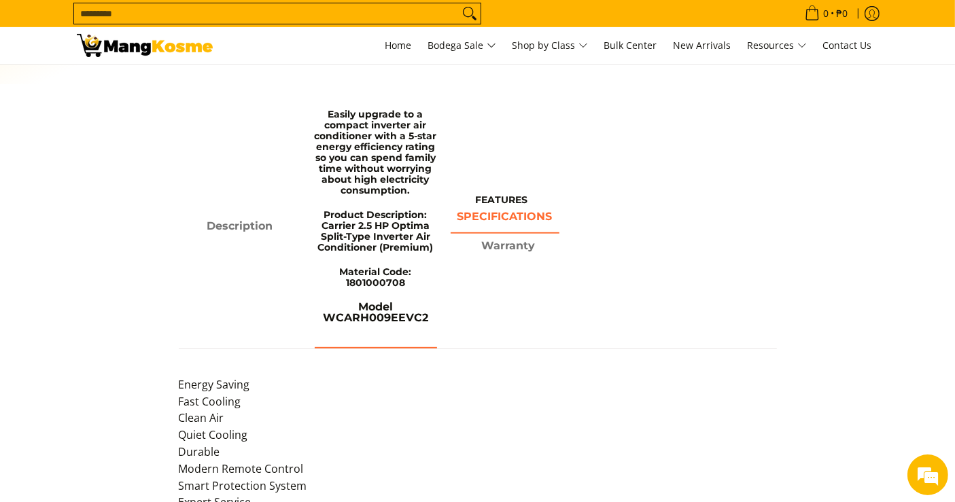
click at [497, 218] on strong "SPECIFICATIONS" at bounding box center [505, 216] width 95 height 13
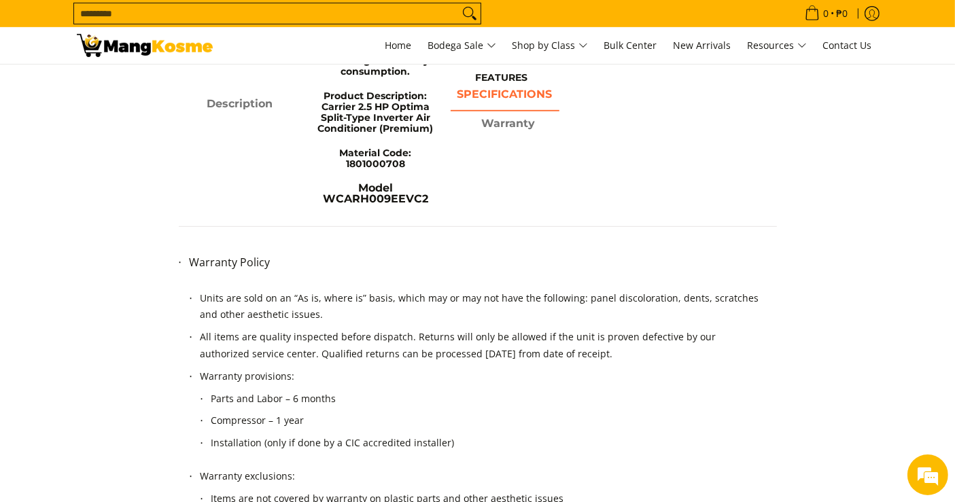
scroll to position [722, 0]
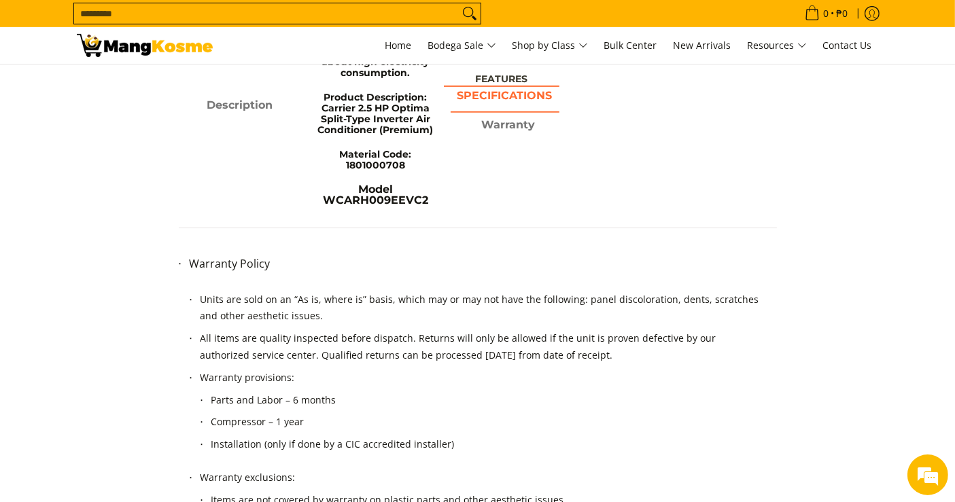
click at [500, 78] on strong "FEATURES" at bounding box center [502, 79] width 116 height 12
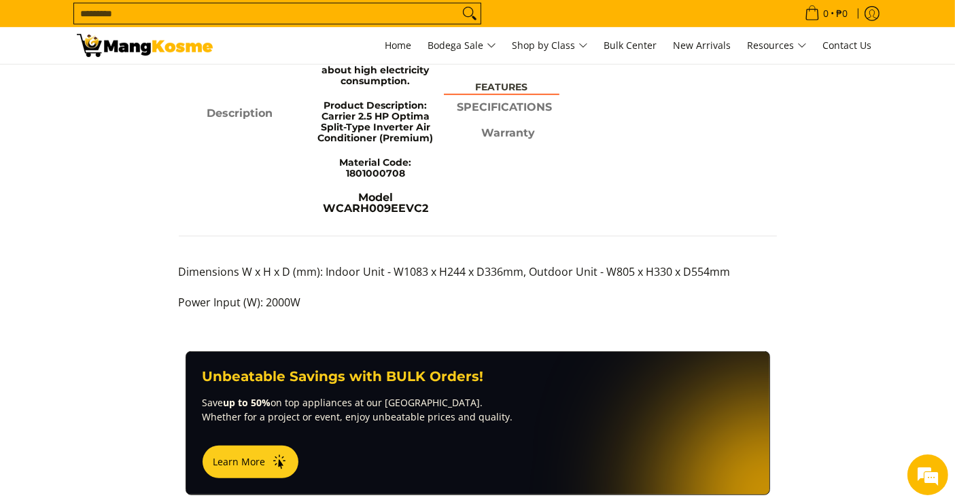
scroll to position [713, 0]
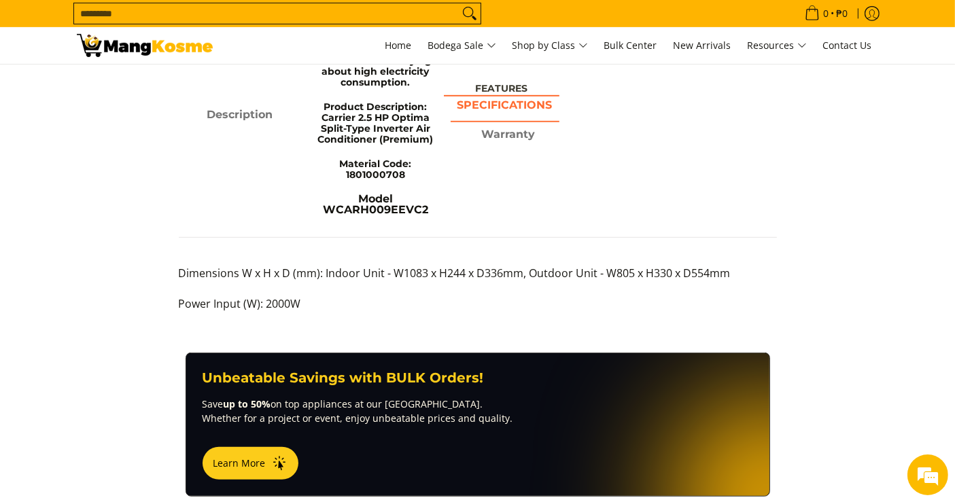
click at [480, 119] on span "SPECIFICATIONS" at bounding box center [505, 109] width 109 height 24
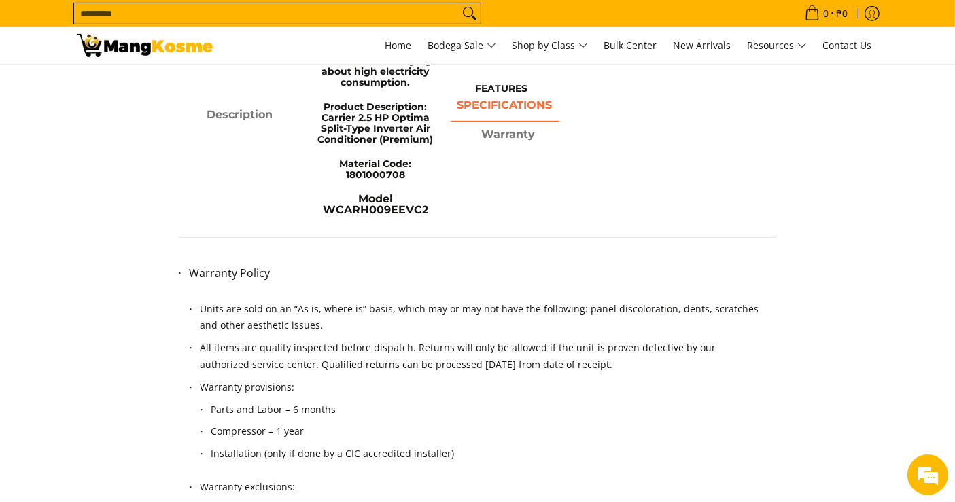
click at [493, 107] on strong "SPECIFICATIONS" at bounding box center [505, 105] width 95 height 13
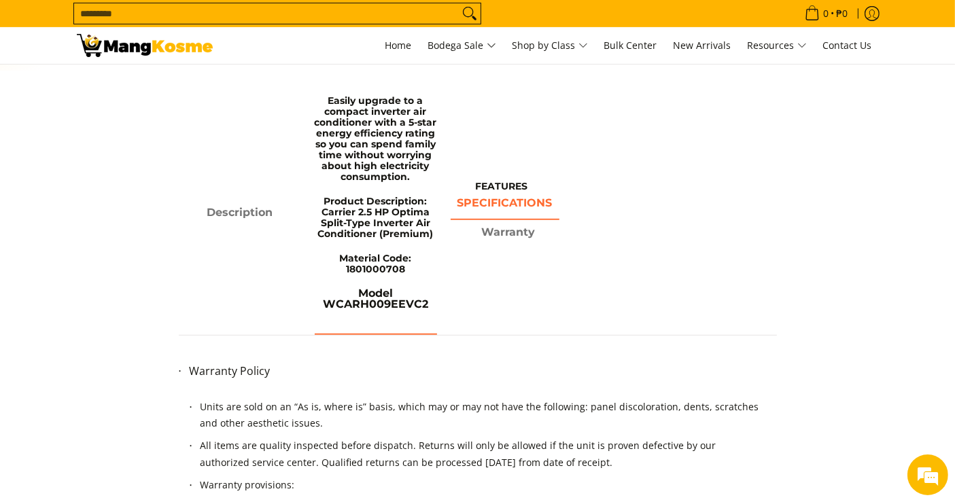
scroll to position [614, 0]
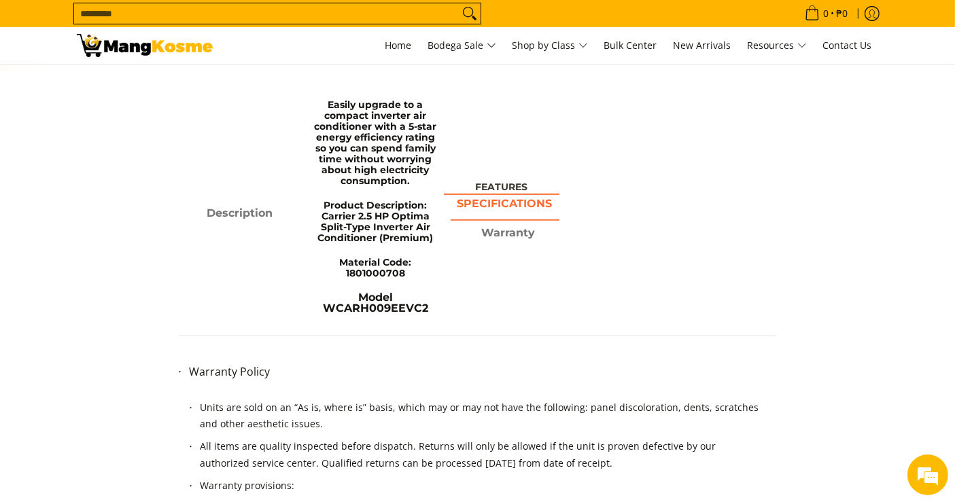
click at [497, 188] on strong "FEATURES" at bounding box center [502, 188] width 116 height 12
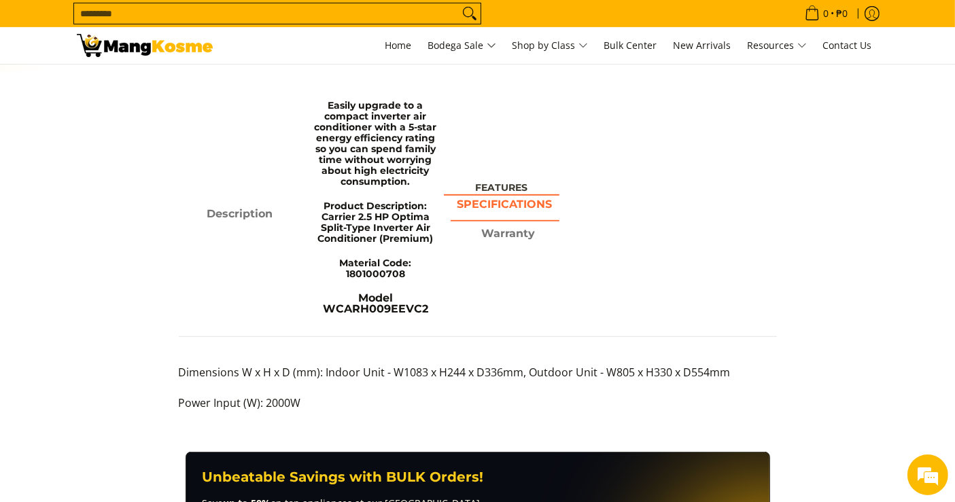
click at [479, 211] on strong "SPECIFICATIONS" at bounding box center [505, 204] width 95 height 13
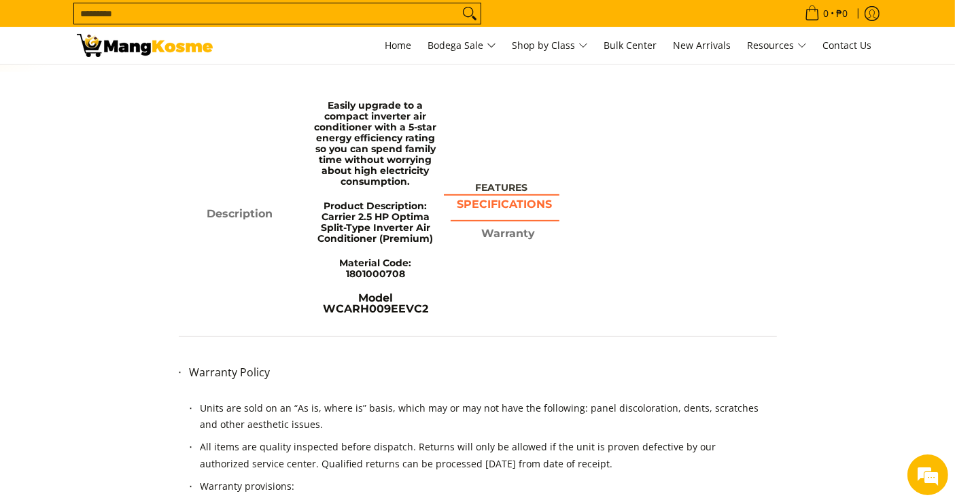
click at [495, 190] on strong "FEATURES" at bounding box center [502, 188] width 116 height 12
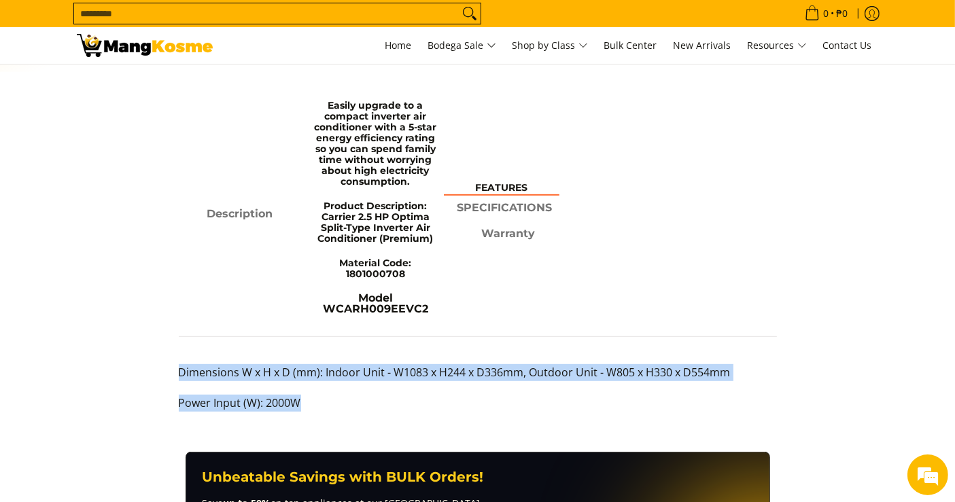
drag, startPoint x: 322, startPoint y: 420, endPoint x: 175, endPoint y: 383, distance: 151.4
click at [175, 383] on div "Description Easily upgrade to a compact inverter air conditioner with a 5-star …" at bounding box center [478, 258] width 612 height 333
copy div "Dimensions W x H x D (mm): Indoor Unit - W1083 x H244 x D336mm, Outdoor Unit - …"
click at [491, 207] on strong "SPECIFICATIONS" at bounding box center [505, 204] width 95 height 13
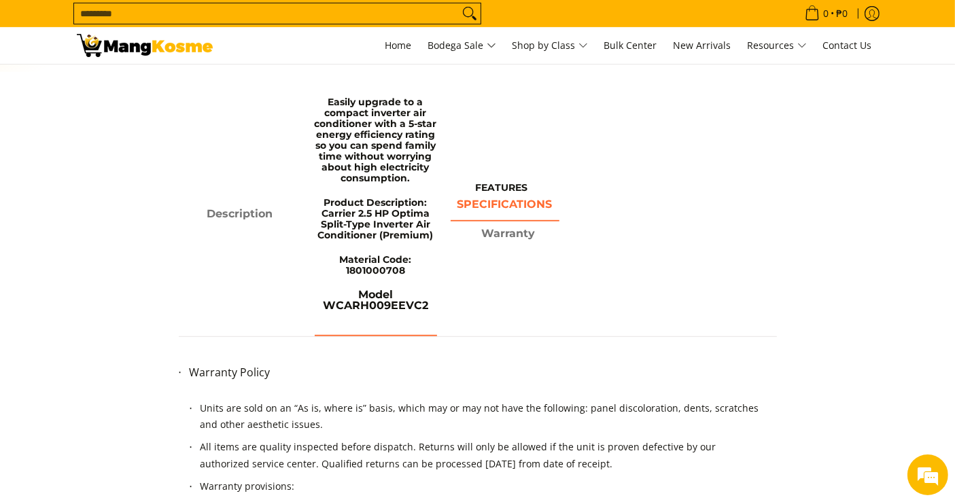
drag, startPoint x: 326, startPoint y: 97, endPoint x: 431, endPoint y: 296, distance: 224.5
click at [416, 261] on span "Easily upgrade to a compact inverter air conditioner with a 5-star energy effic…" at bounding box center [376, 214] width 122 height 242
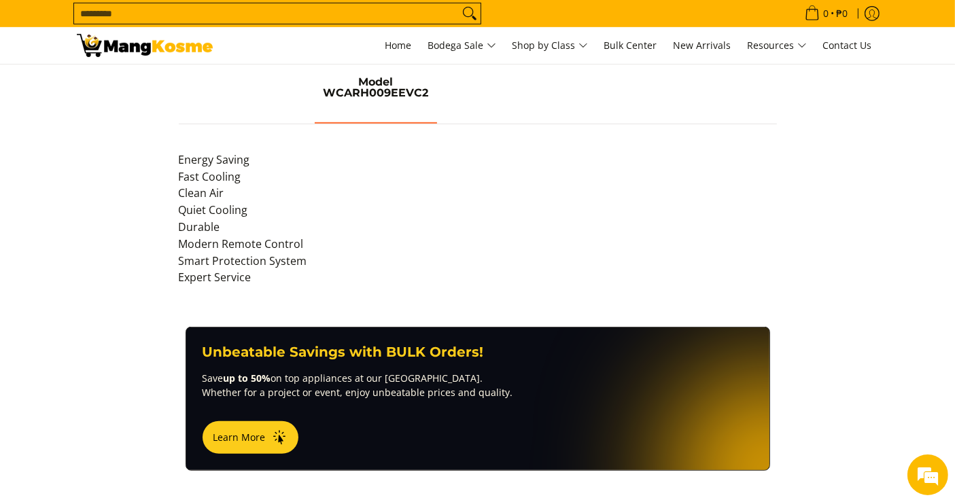
scroll to position [831, 0]
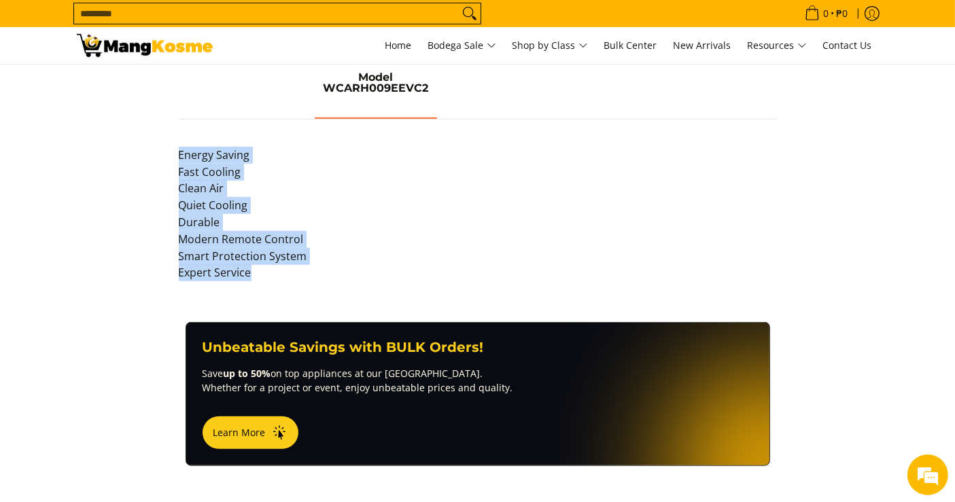
drag, startPoint x: 177, startPoint y: 165, endPoint x: 275, endPoint y: 281, distance: 153.0
click at [275, 281] on div "Description Easily upgrade to a compact inverter air conditioner with a 5-star …" at bounding box center [478, 85] width 612 height 420
copy p "Energy Saving Fast Cooling Clean Air Quiet Cooling Durable Modern Remote Contro…"
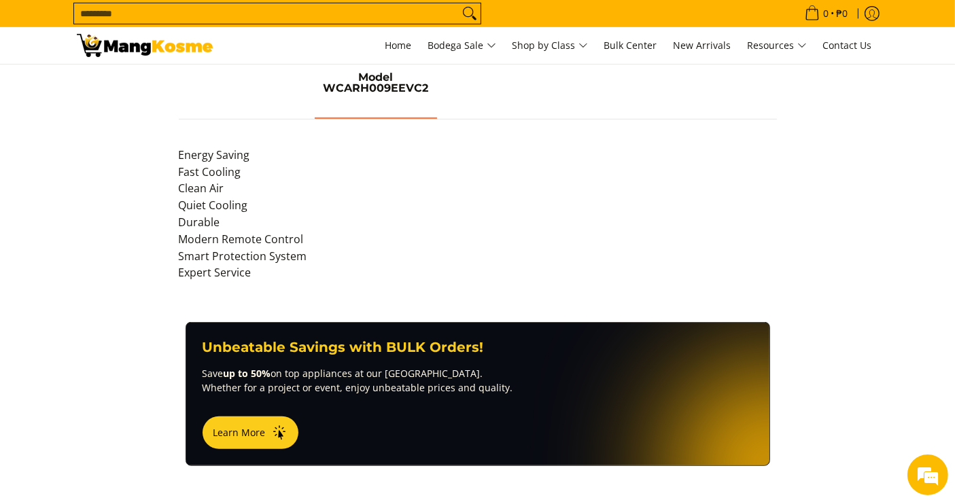
click at [393, 15] on input "Search..." at bounding box center [266, 13] width 385 height 20
paste input "**********"
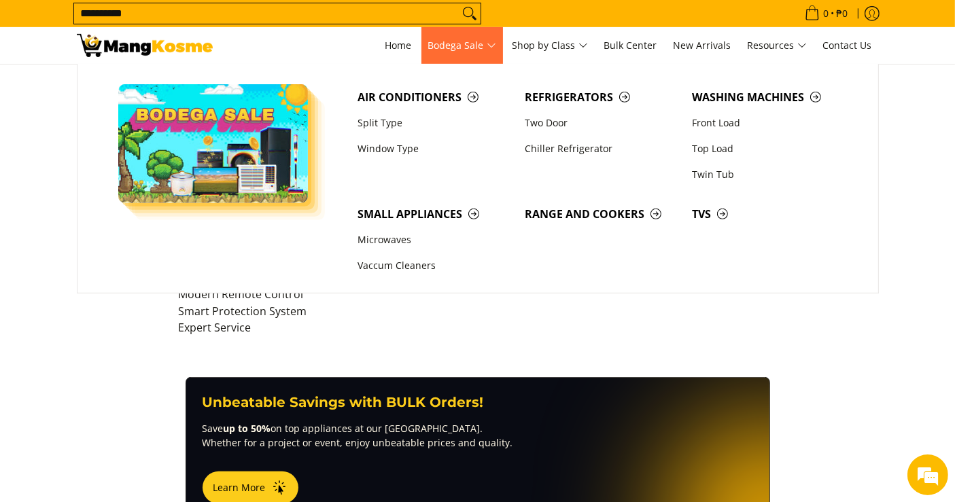
scroll to position [773, 0]
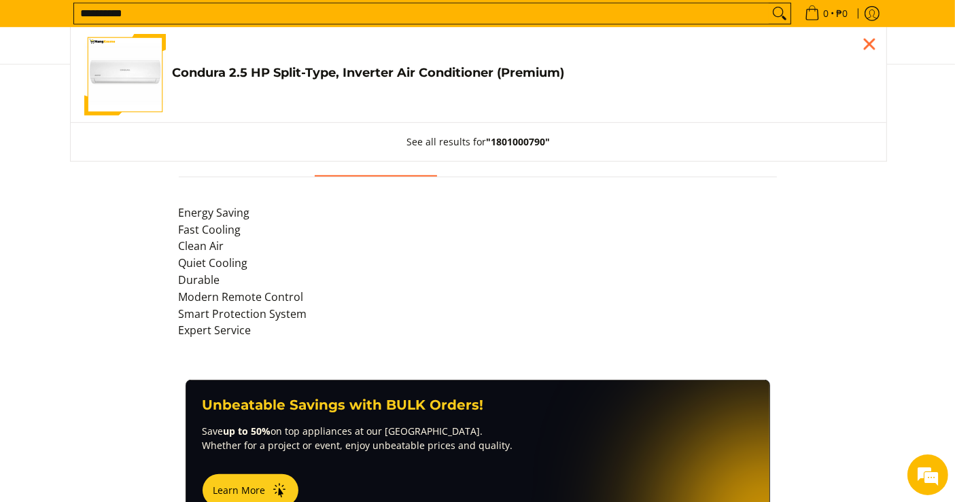
type input "**********"
click at [425, 73] on h4 "Condura 2.5 HP Split-Type, Inverter Air Conditioner (Premium)" at bounding box center [523, 73] width 700 height 16
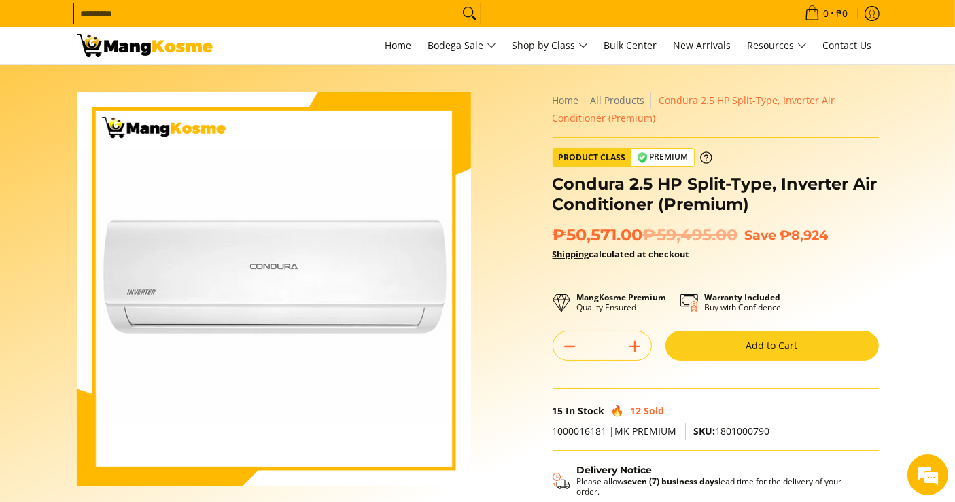
click at [868, 127] on div "Home All Products Condura 2.5 HP Split-Type, Inverter Air Conditioner (Premium)" at bounding box center [716, 115] width 326 height 46
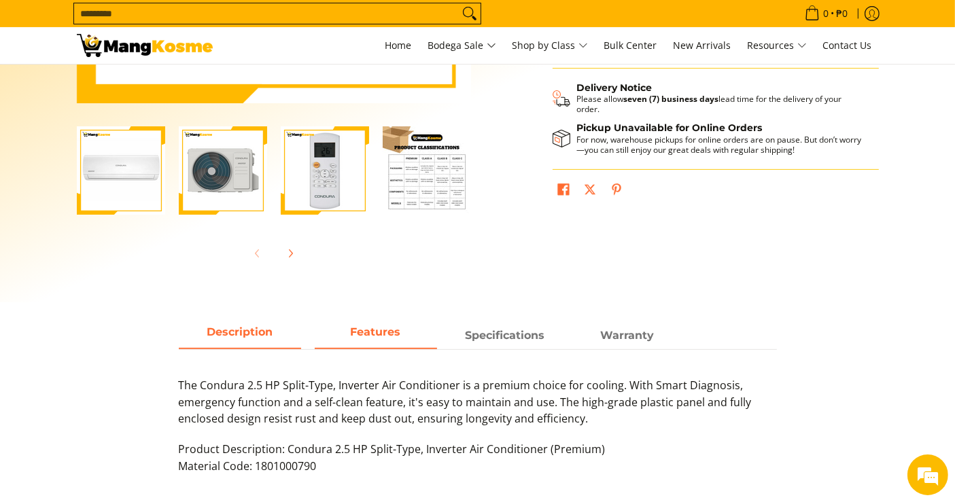
click at [390, 332] on strong "Features" at bounding box center [376, 332] width 50 height 13
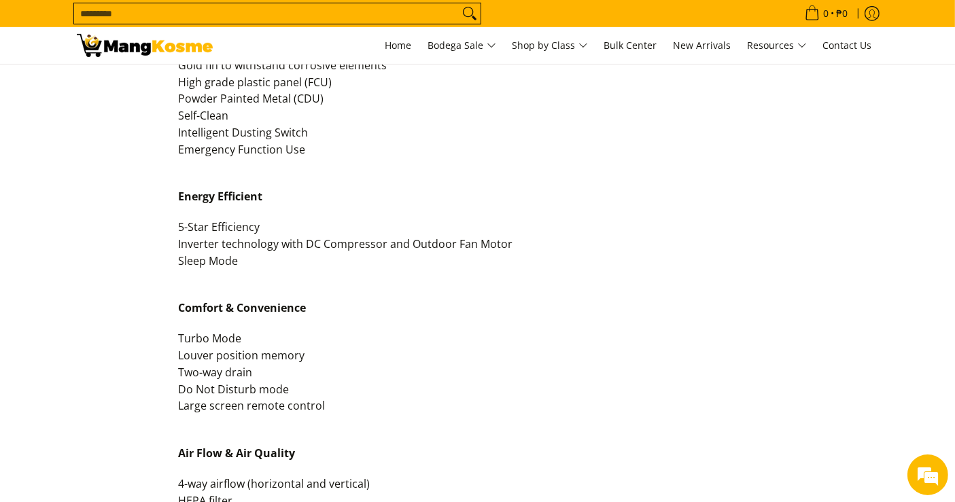
scroll to position [805, 0]
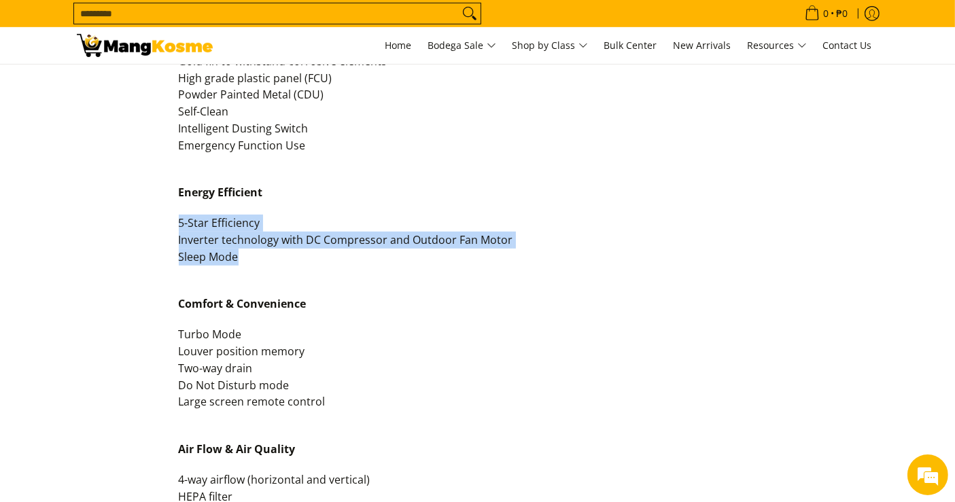
drag, startPoint x: 242, startPoint y: 262, endPoint x: 173, endPoint y: 218, distance: 82.2
click at [173, 218] on div "Description Features Specifications Warranty The Condura 2.5 HP Split-Type, Inv…" at bounding box center [478, 210] width 612 height 619
copy p "5-Star Efficiency Inverter technology with DC Compressor and Outdoor Fan Motor …"
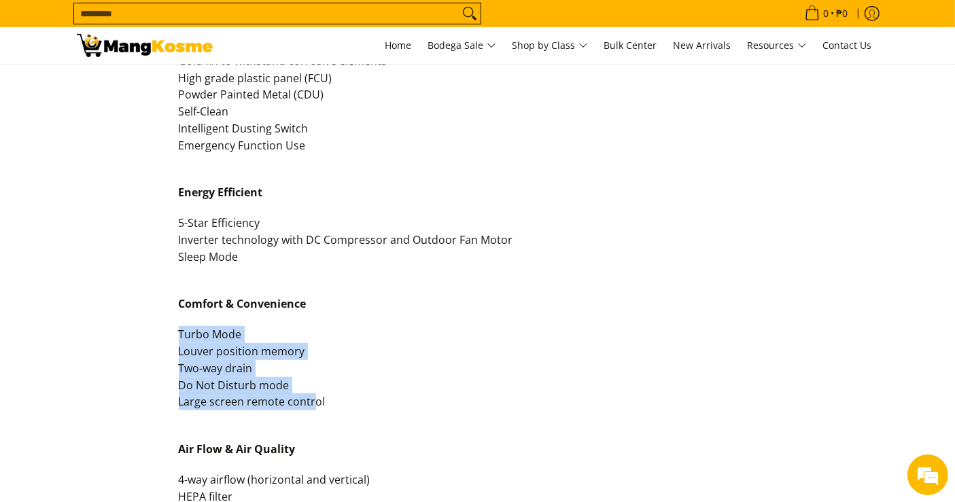
drag, startPoint x: 315, startPoint y: 399, endPoint x: 169, endPoint y: 332, distance: 160.7
click at [169, 332] on div "Description Features Specifications Warranty The Condura 2.5 HP Split-Type, Inv…" at bounding box center [478, 210] width 816 height 619
copy p "Turbo Mode Louver position memory Two-way drain Do Not Disturb mode Large scree…"
drag, startPoint x: 330, startPoint y: 399, endPoint x: 171, endPoint y: 333, distance: 172.2
click at [171, 333] on div "Description Features Specifications Warranty The Condura 2.5 HP Split-Type, Inv…" at bounding box center [478, 210] width 816 height 619
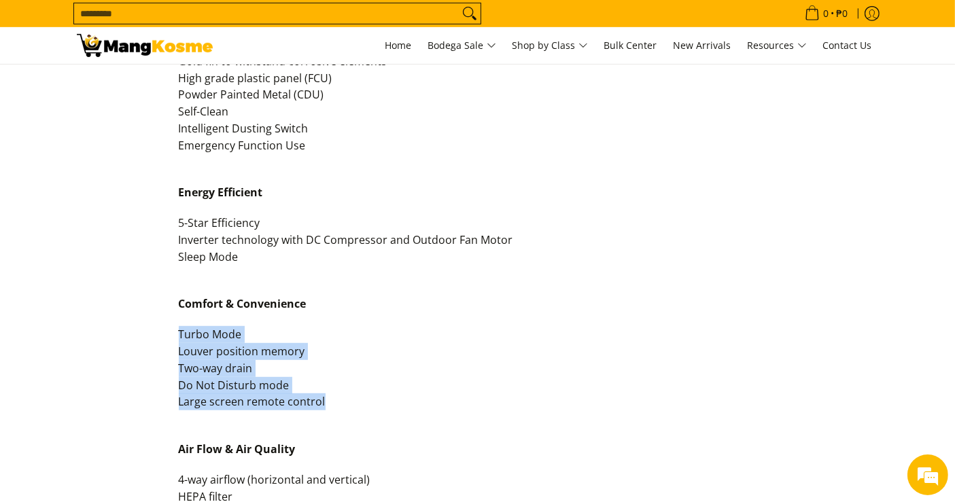
copy p "Turbo Mode Louver position memory Two-way drain Do Not Disturb mode Large scree…"
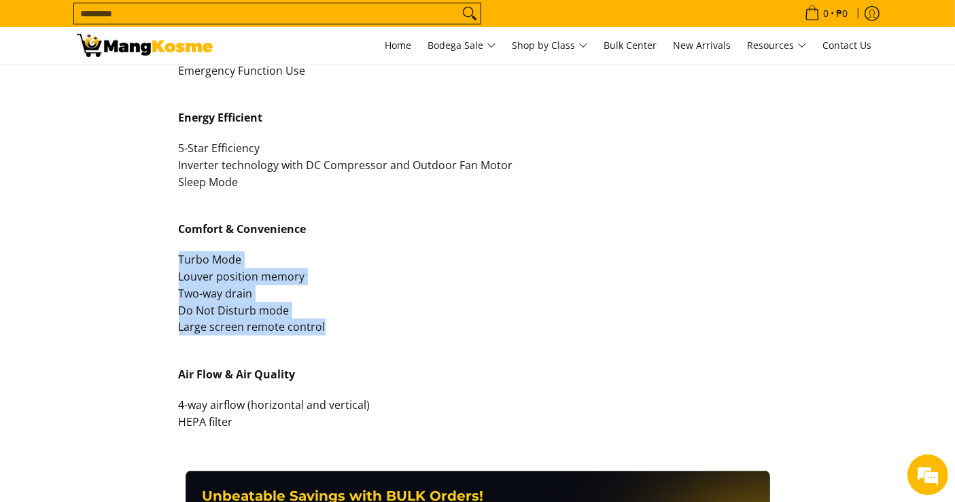
scroll to position [882, 0]
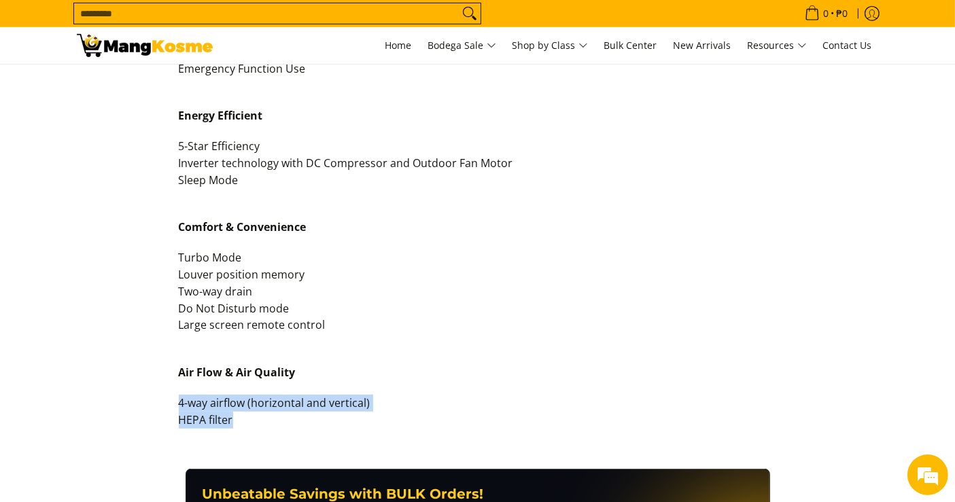
drag, startPoint x: 239, startPoint y: 418, endPoint x: 175, endPoint y: 402, distance: 66.6
click at [175, 402] on div "Description Features Specifications Warranty The Condura 2.5 HP Split-Type, Inv…" at bounding box center [478, 133] width 612 height 619
copy p "4-way airflow (horizontal and vertical) HEPA filter"
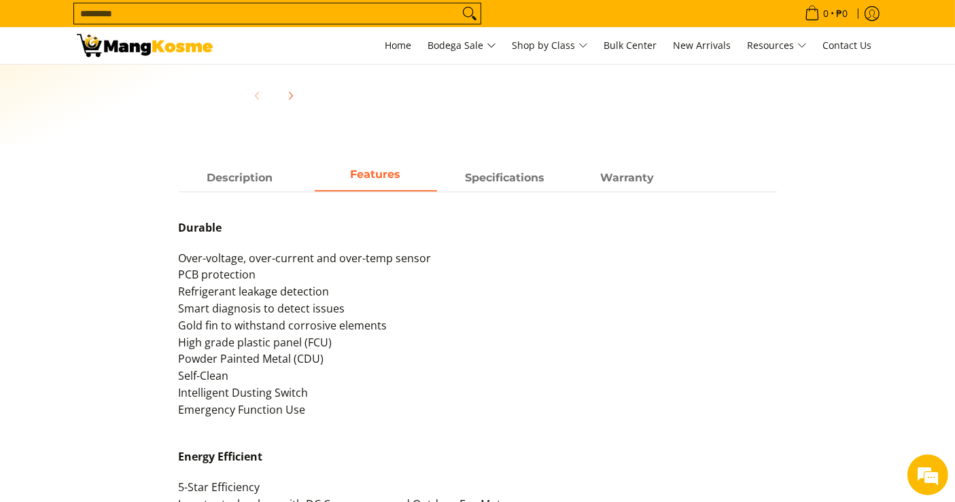
scroll to position [538, 0]
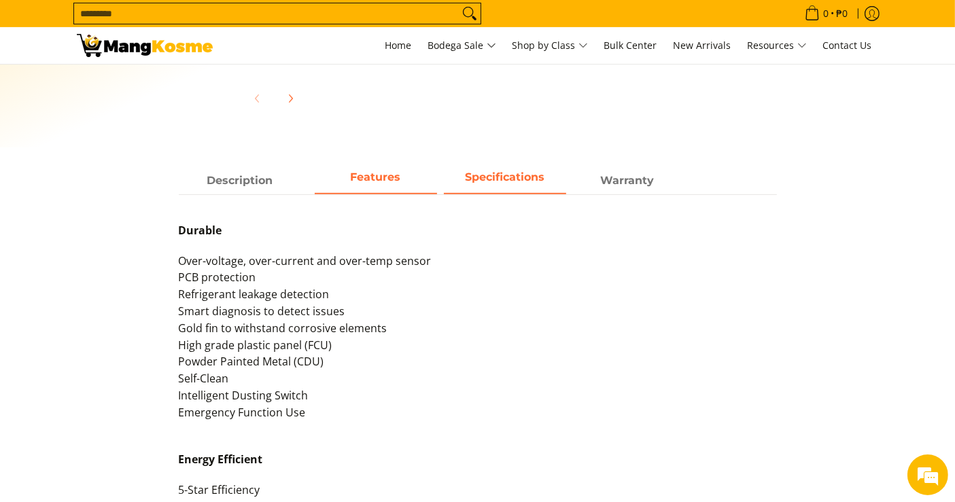
click at [467, 184] on span "Specifications" at bounding box center [505, 181] width 122 height 24
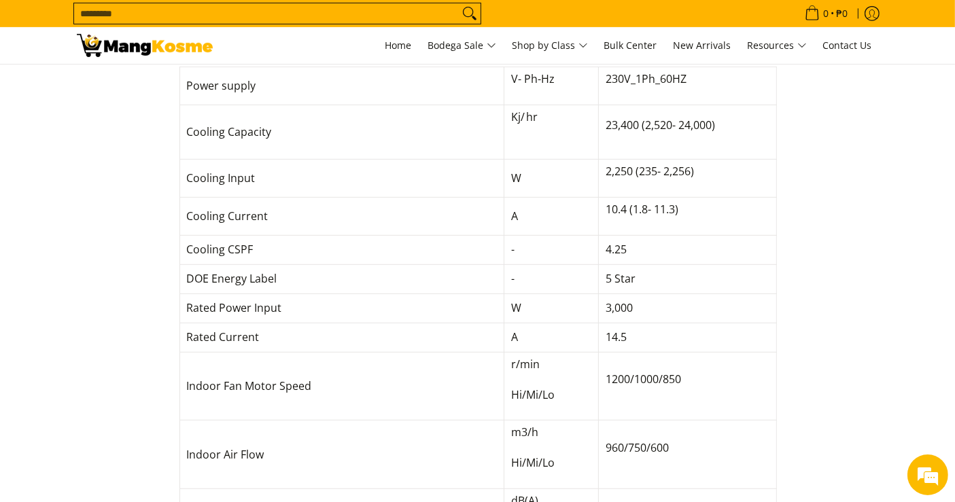
scroll to position [694, 0]
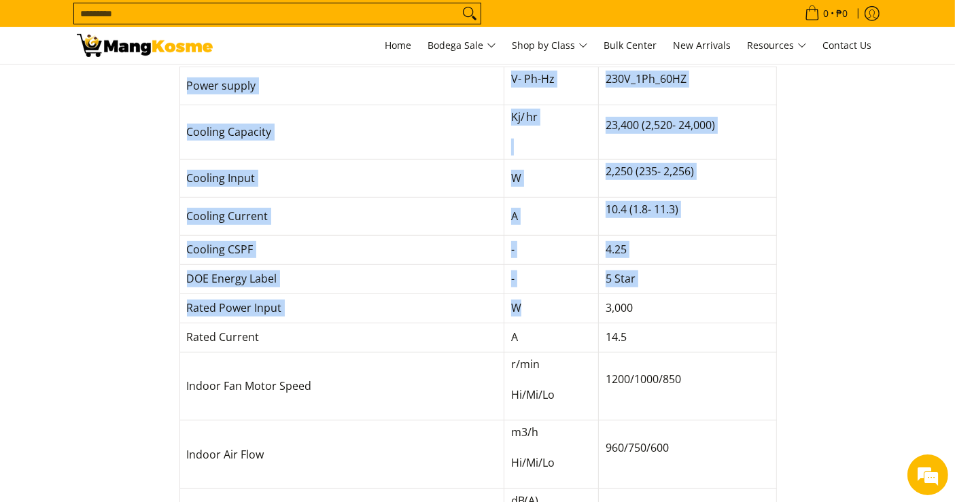
drag, startPoint x: 187, startPoint y: 83, endPoint x: 516, endPoint y: 305, distance: 396.8
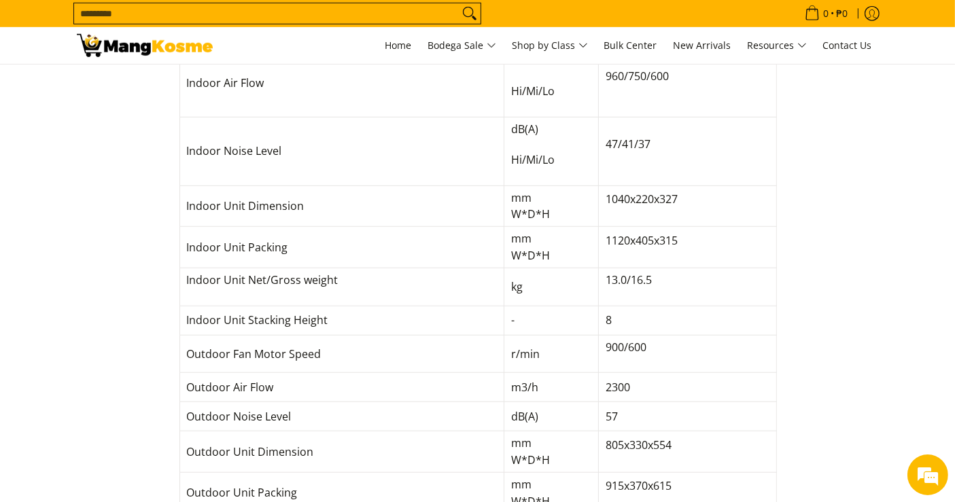
scroll to position [1043, 0]
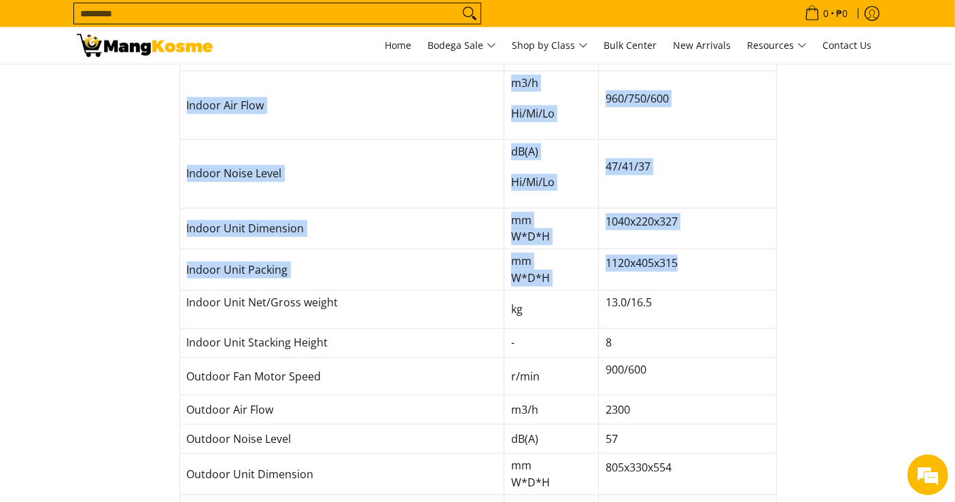
click at [689, 275] on p "1120x405x315" at bounding box center [687, 270] width 163 height 31
copy tbody "Power supply V- Ph-Hz 230V_1Ph_60HZ Cooling Capacity Kj/ hr 23,400 (2,520- 24,0…"
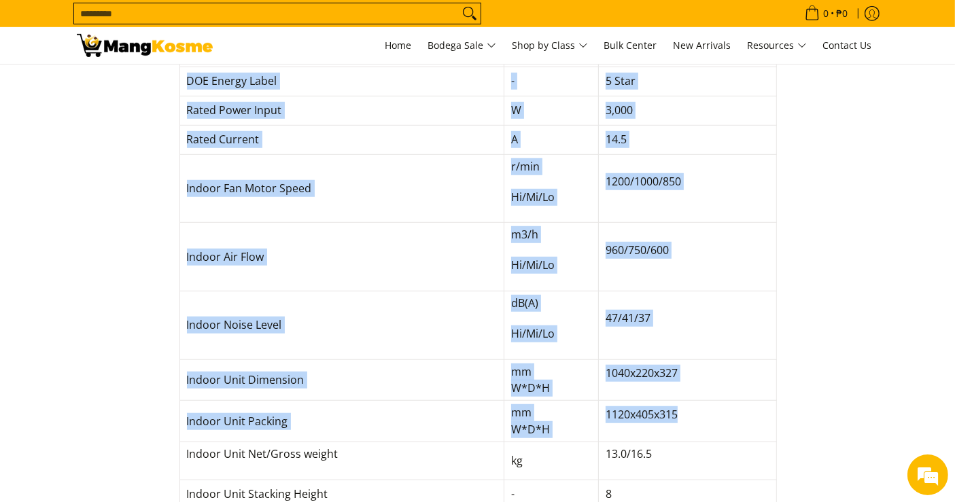
scroll to position [816, 0]
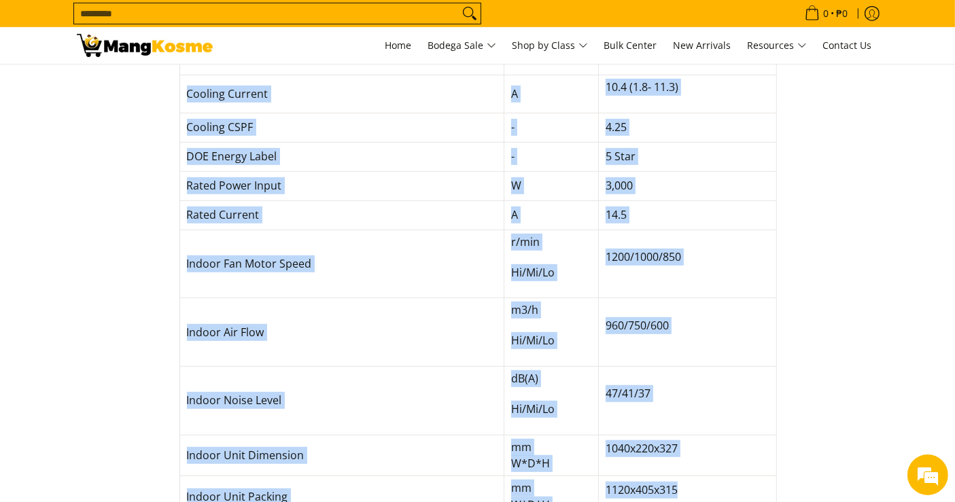
click at [446, 254] on td "Indoor Fan Motor Speed" at bounding box center [342, 264] width 325 height 69
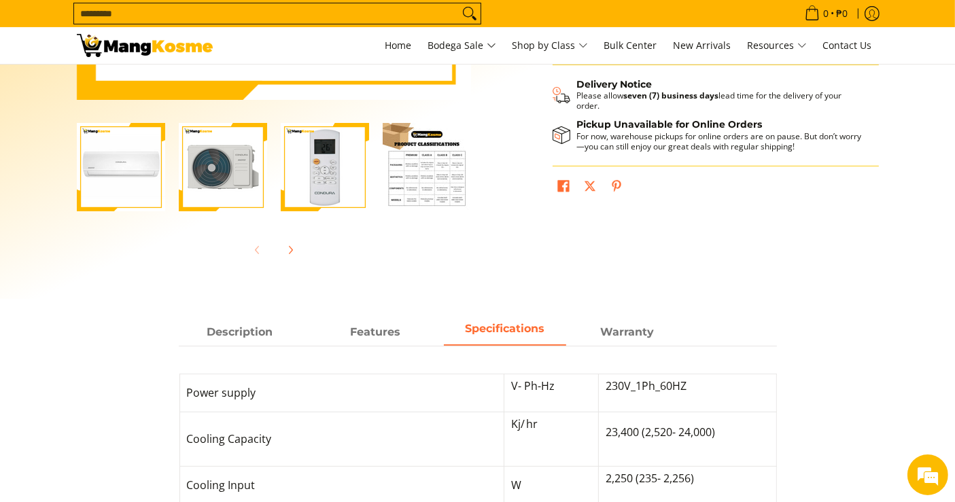
scroll to position [363, 0]
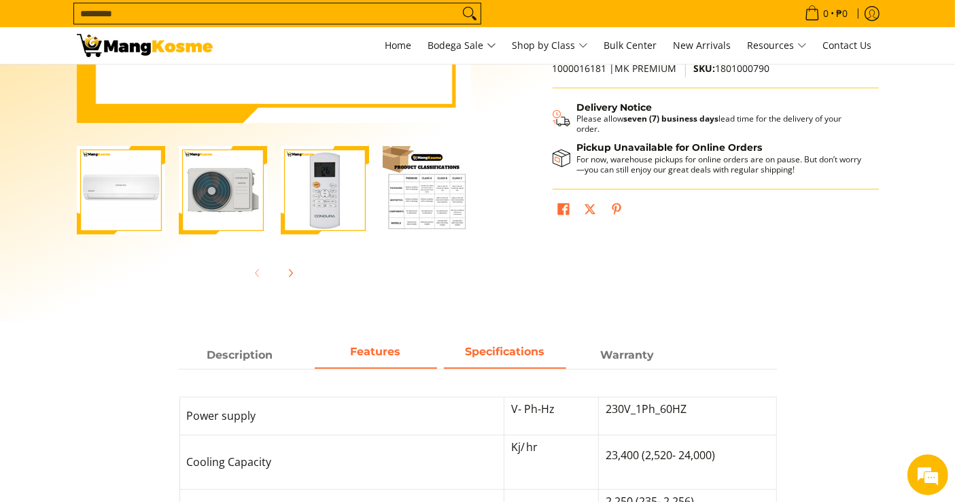
click at [407, 347] on span "Features" at bounding box center [376, 355] width 122 height 24
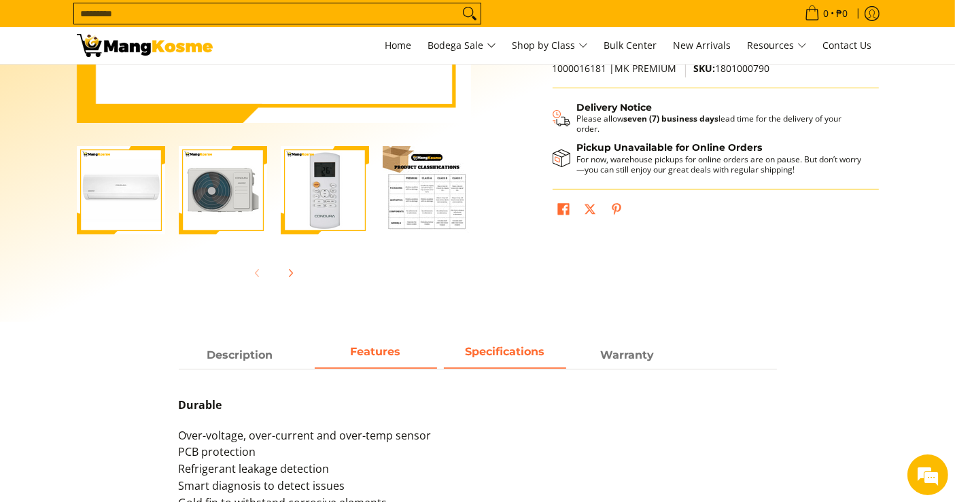
click at [485, 350] on strong "Specifications" at bounding box center [505, 351] width 80 height 13
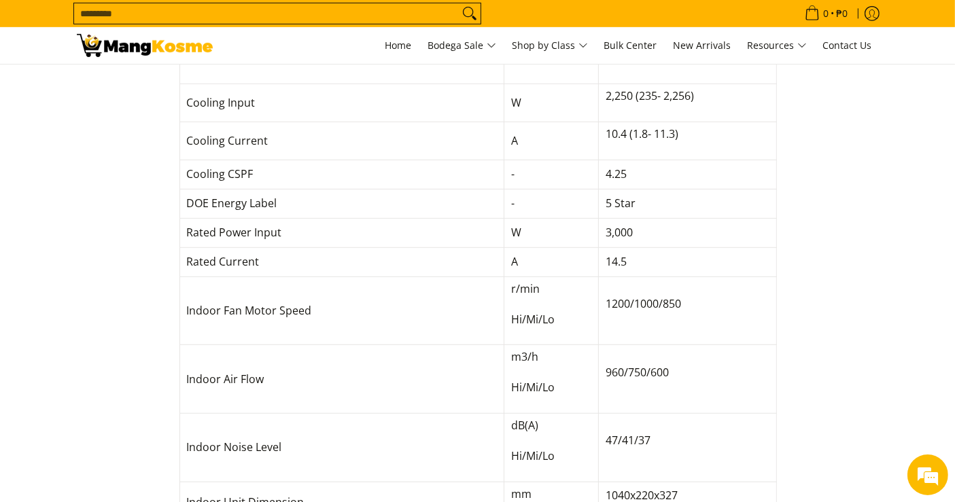
scroll to position [768, 0]
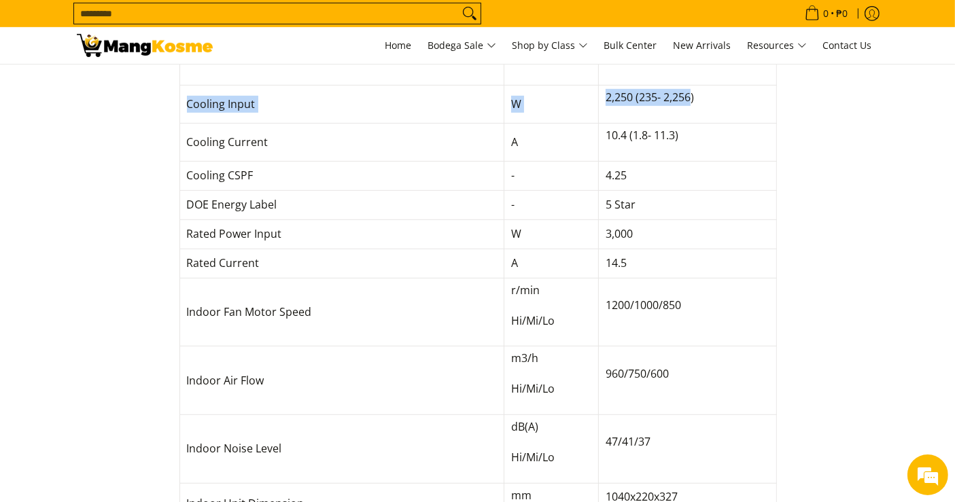
drag, startPoint x: 189, startPoint y: 102, endPoint x: 691, endPoint y: 101, distance: 501.8
click at [691, 101] on tr "Cooling Input W 2,250 (235- 2,256)" at bounding box center [478, 105] width 597 height 38
copy tr "Cooling Input W 2,250 (235- 2,256"
click at [707, 103] on p "2,250 (235- 2,256)" at bounding box center [687, 104] width 163 height 31
copy tr "Cooling Input W 2,250 (235- 2,256)"
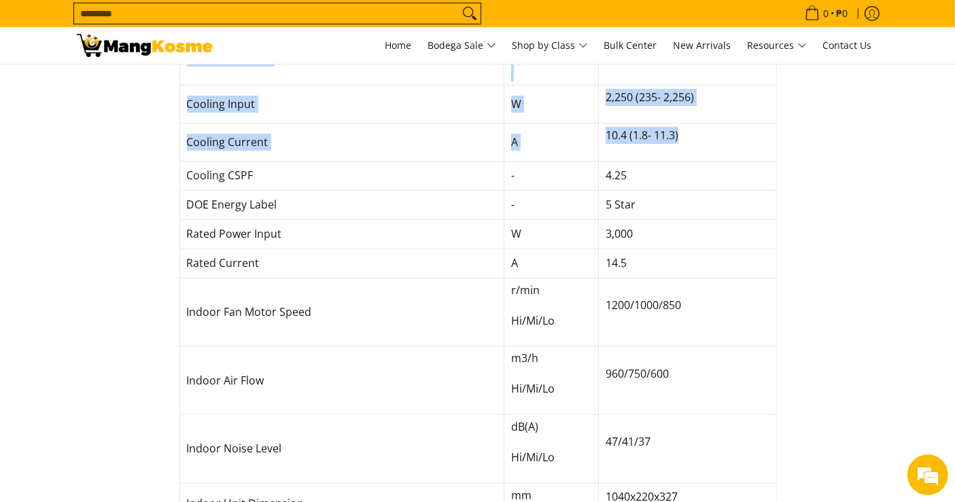
drag, startPoint x: 692, startPoint y: 137, endPoint x: 166, endPoint y: 141, distance: 526.3
click at [166, 141] on div "Description Features Specifications Warranty The Condura 2.5 HP Split-Type, Inv…" at bounding box center [478, 493] width 816 height 1111
copy table "Power supply V- Ph-Hz 230V_1Ph_60HZ Cooling Capacity Kj/ hr 23,400 (2,520- 24,0…"
click at [188, 138] on td "Cooling Current" at bounding box center [342, 142] width 325 height 38
copy tr "Cooling Current A 10.4 (1.8- 11.3)"
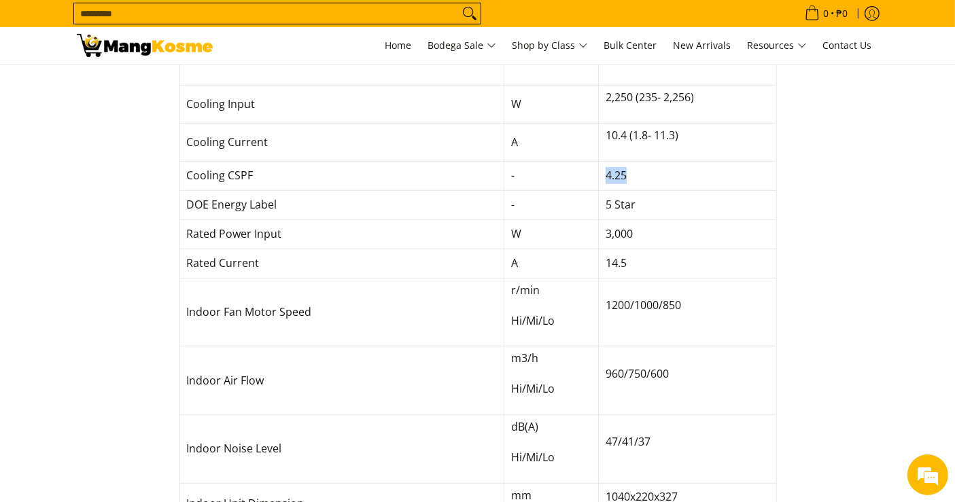
drag, startPoint x: 648, startPoint y: 177, endPoint x: 606, endPoint y: 175, distance: 42.2
click at [606, 175] on td "4.25" at bounding box center [687, 175] width 177 height 29
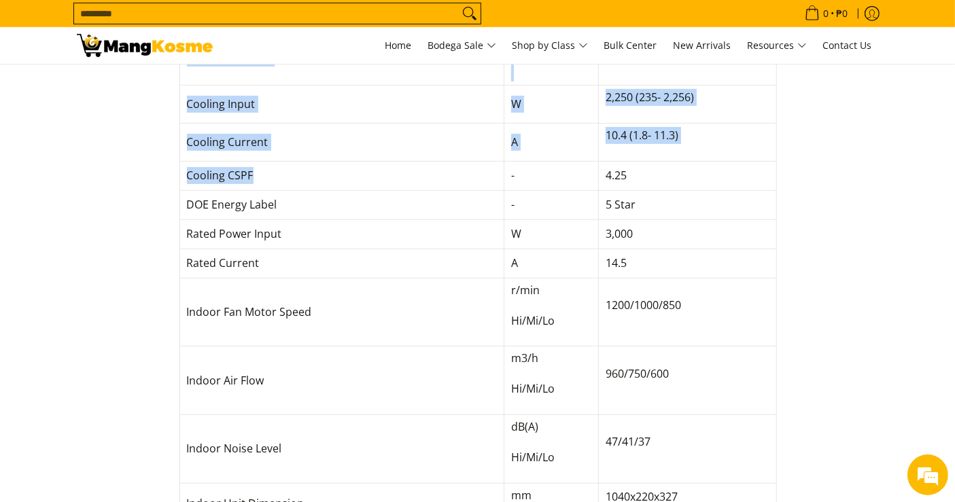
drag, startPoint x: 327, startPoint y: 179, endPoint x: 177, endPoint y: 179, distance: 149.6
click at [177, 179] on div "Description Features Specifications Warranty The Condura 2.5 HP Split-Type, Inv…" at bounding box center [478, 493] width 612 height 1111
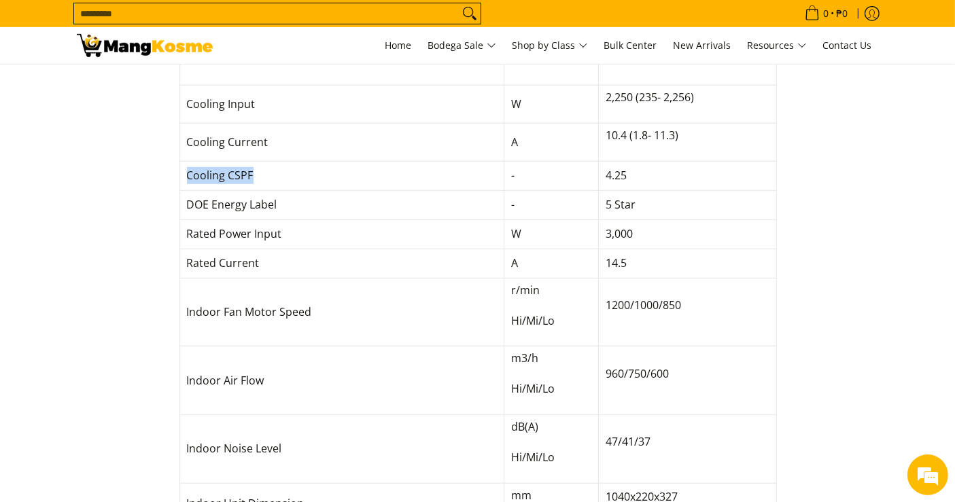
click at [188, 178] on td "Cooling CSPF" at bounding box center [342, 175] width 325 height 29
drag, startPoint x: 653, startPoint y: 173, endPoint x: 600, endPoint y: 175, distance: 53.1
click at [600, 175] on td "4.25" at bounding box center [687, 175] width 177 height 29
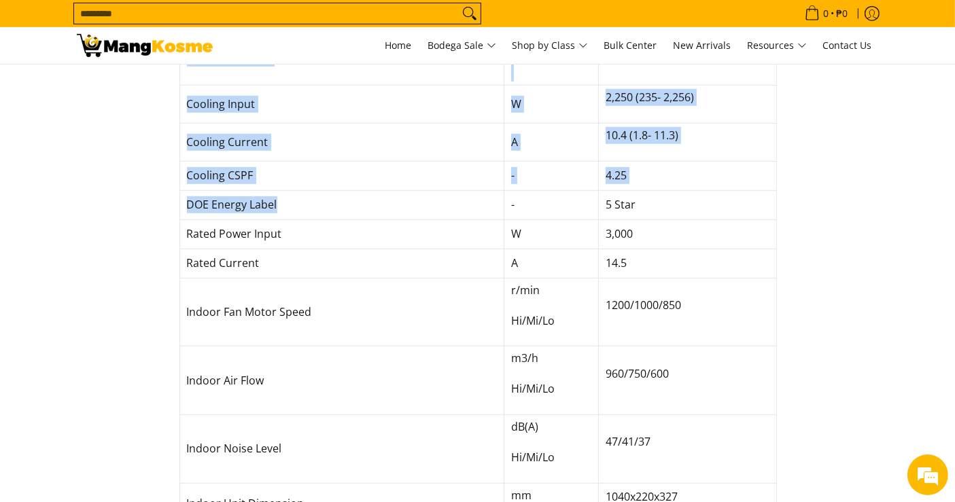
drag, startPoint x: 302, startPoint y: 207, endPoint x: 172, endPoint y: 203, distance: 129.9
click at [172, 203] on div "Description Features Specifications Warranty The Condura 2.5 HP Split-Type, Inv…" at bounding box center [478, 493] width 612 height 1111
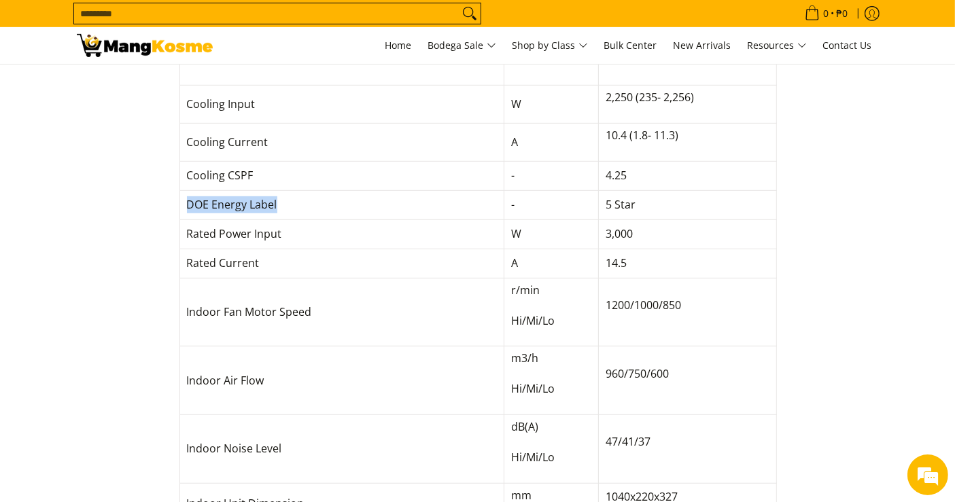
click at [184, 205] on td "DOE Energy Label" at bounding box center [342, 204] width 325 height 29
drag, startPoint x: 649, startPoint y: 201, endPoint x: 600, endPoint y: 199, distance: 49.0
click at [600, 199] on td "5 Star" at bounding box center [687, 204] width 177 height 29
drag, startPoint x: 317, startPoint y: 231, endPoint x: 185, endPoint y: 230, distance: 131.9
click at [185, 230] on td "Rated Power Input" at bounding box center [342, 234] width 325 height 29
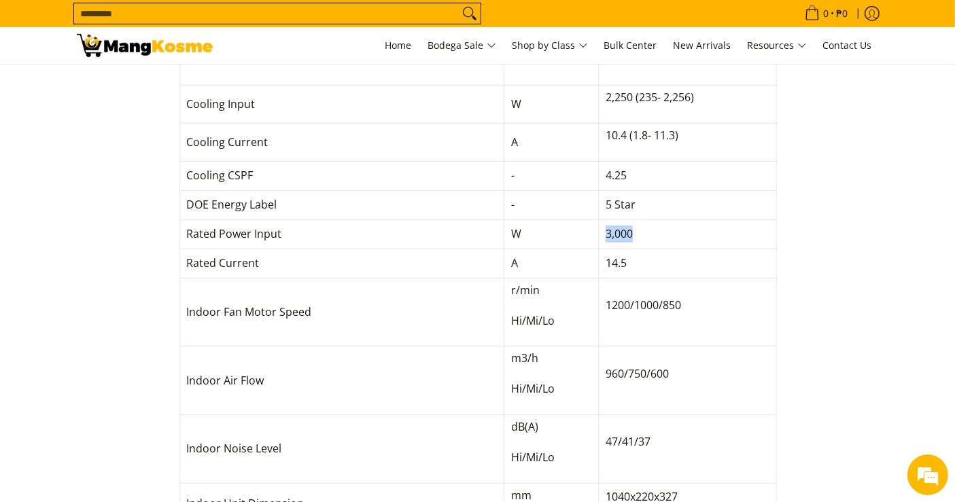
drag, startPoint x: 640, startPoint y: 230, endPoint x: 600, endPoint y: 234, distance: 40.3
click at [600, 234] on td "3,000" at bounding box center [687, 234] width 177 height 29
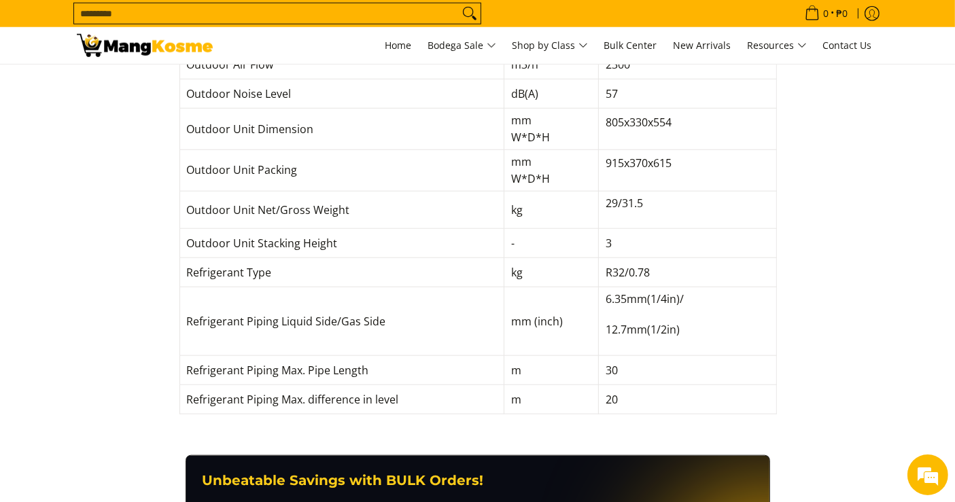
scroll to position [1390, 0]
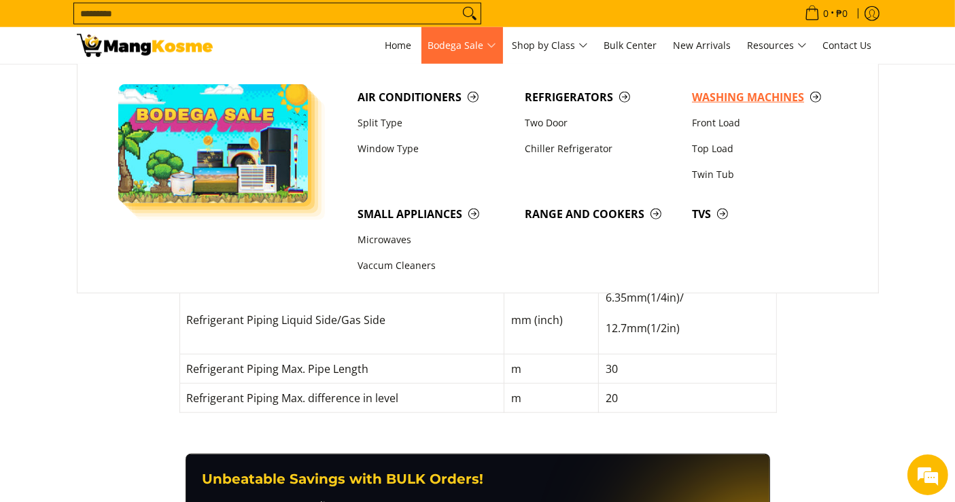
click at [709, 95] on span "Washing Machines" at bounding box center [769, 97] width 154 height 17
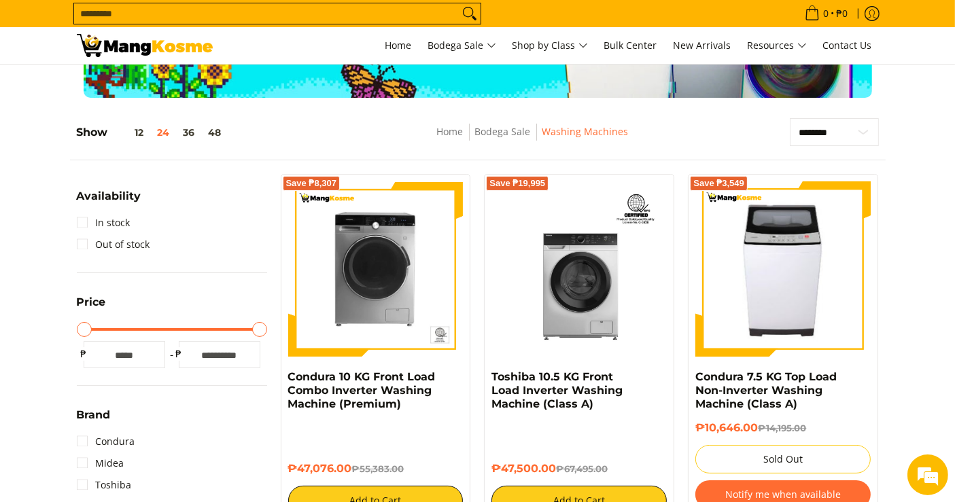
scroll to position [141, 0]
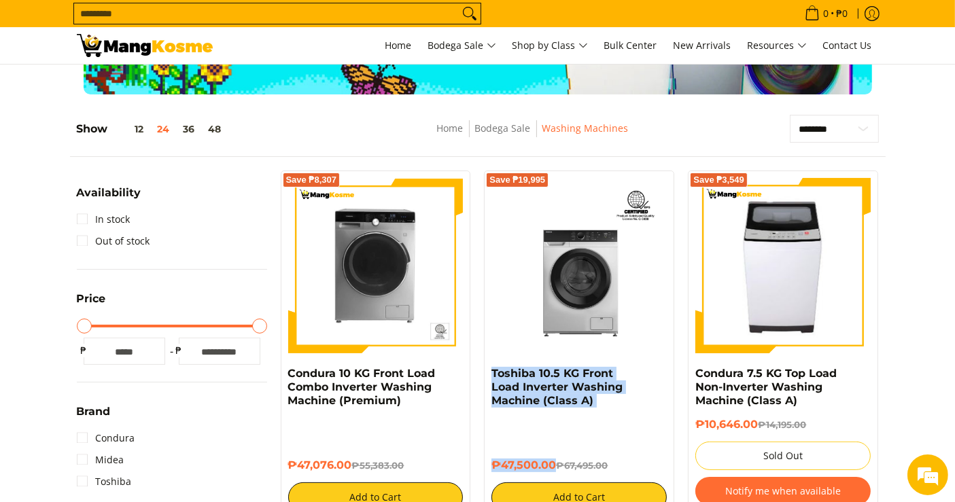
drag, startPoint x: 555, startPoint y: 464, endPoint x: 476, endPoint y: 386, distance: 111.5
click at [486, 379] on div "Save ₱19,995 Toshiba 10.5 KG Front Load Inverter Washing Machine (Class A) ₱47,…" at bounding box center [579, 345] width 190 height 349
copy div "Toshiba 10.5 KG Front Load Inverter Washing Machine (Class A) ₱47,500.00"
